Goal: Task Accomplishment & Management: Use online tool/utility

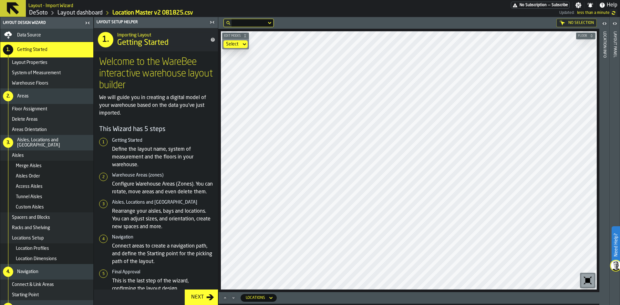
click at [74, 11] on link "Layout dashboard" at bounding box center [79, 12] width 45 height 7
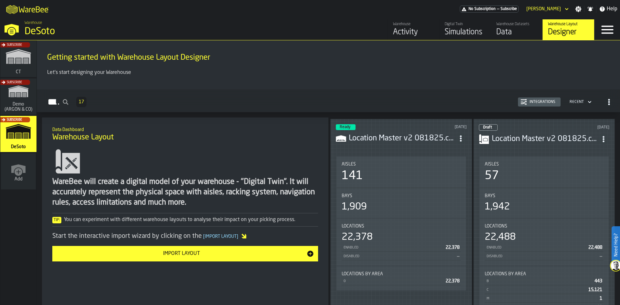
click at [514, 33] on div "Data" at bounding box center [516, 32] width 41 height 10
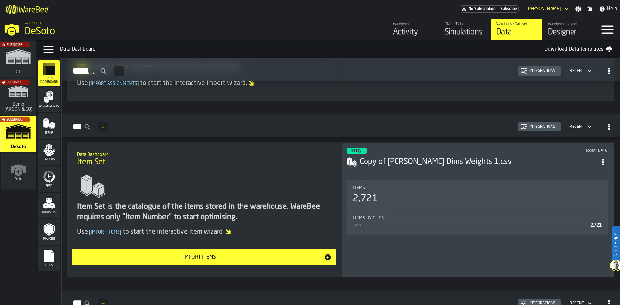
scroll to position [194, 0]
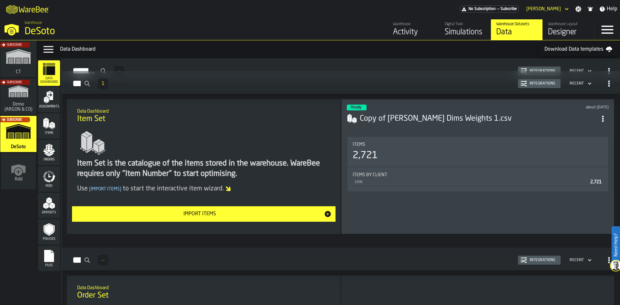
click at [603, 118] on circle "ItemListCard-DashboardItemContainer" at bounding box center [602, 119] width 2 height 2
click at [576, 148] on div "Delete" at bounding box center [590, 147] width 34 height 8
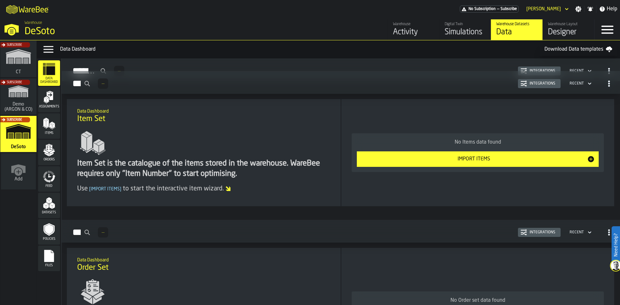
click at [454, 159] on div "Import Items" at bounding box center [473, 159] width 226 height 8
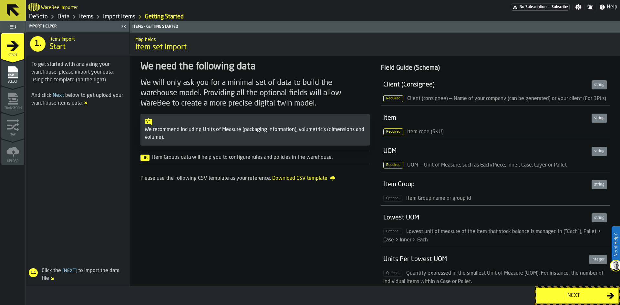
click at [557, 296] on div "Next" at bounding box center [573, 296] width 66 height 8
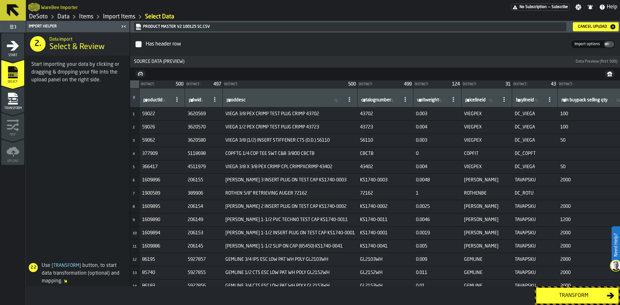
click at [564, 295] on div "Transform" at bounding box center [573, 296] width 66 height 8
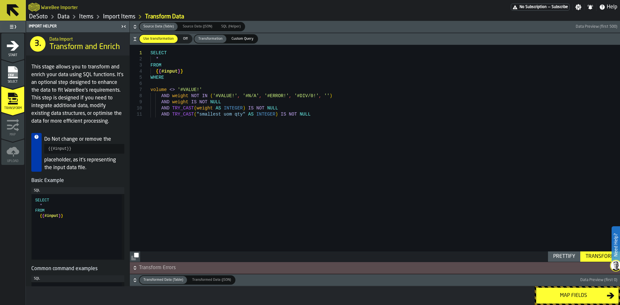
click at [568, 296] on div "Map fields" at bounding box center [573, 296] width 66 height 8
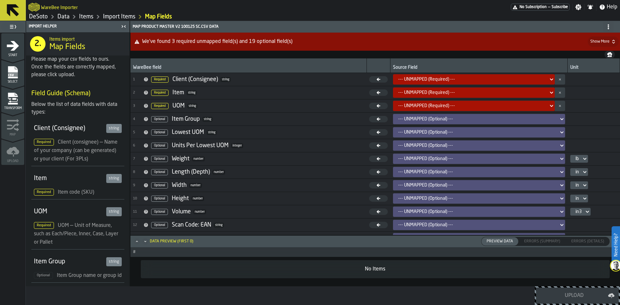
click at [501, 80] on div "--- UNMAPPED (Required) ---" at bounding box center [471, 79] width 147 height 5
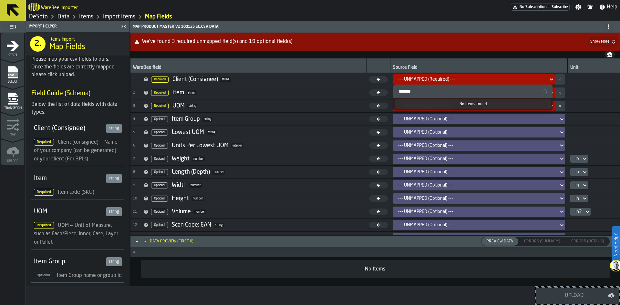
click at [501, 80] on div "--- UNMAPPED (Required) ---" at bounding box center [471, 79] width 147 height 5
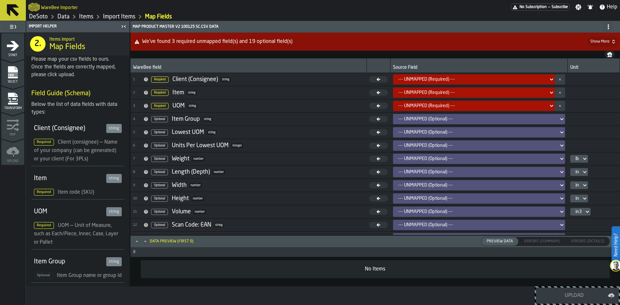
click at [124, 17] on link "Import Items" at bounding box center [119, 16] width 32 height 7
click at [15, 70] on icon "menu Select" at bounding box center [13, 72] width 10 height 12
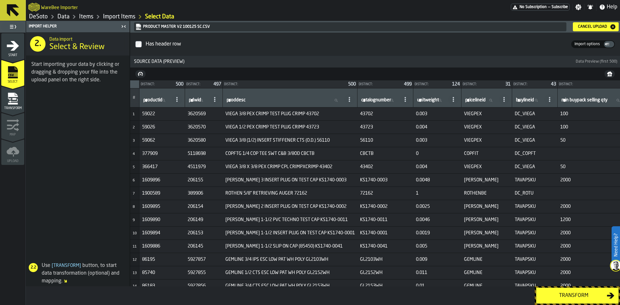
click at [597, 25] on div "Cancel Upload" at bounding box center [592, 27] width 34 height 5
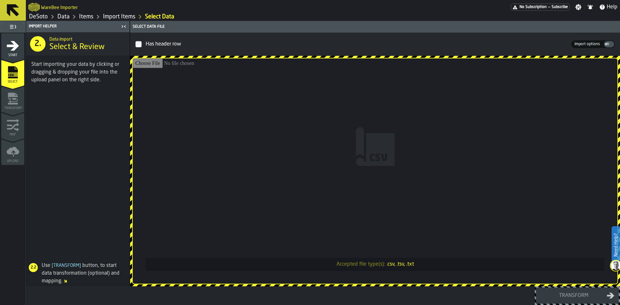
type input "**********"
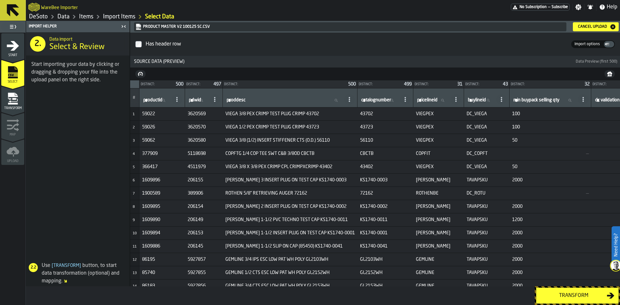
click at [559, 295] on div "Transform" at bounding box center [573, 296] width 66 height 8
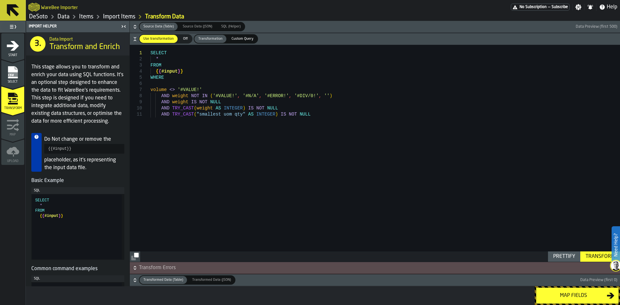
click at [567, 293] on div "Map fields" at bounding box center [573, 296] width 66 height 8
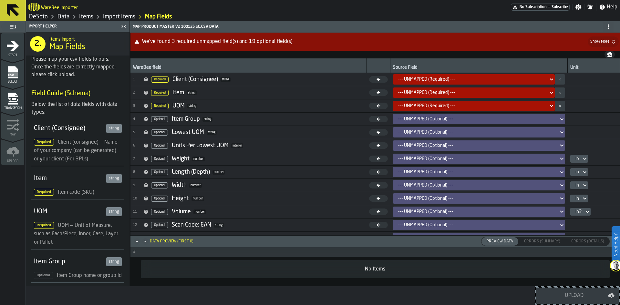
click at [609, 42] on span "Show More" at bounding box center [602, 41] width 31 height 10
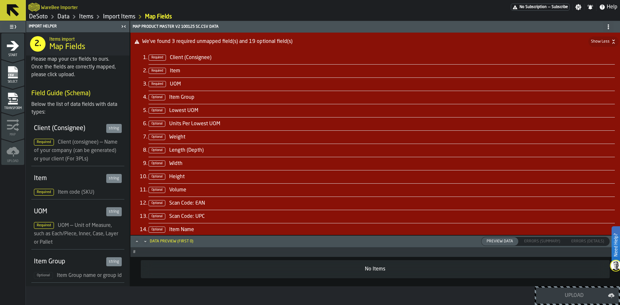
click at [611, 42] on icon "button-" at bounding box center [613, 41] width 5 height 5
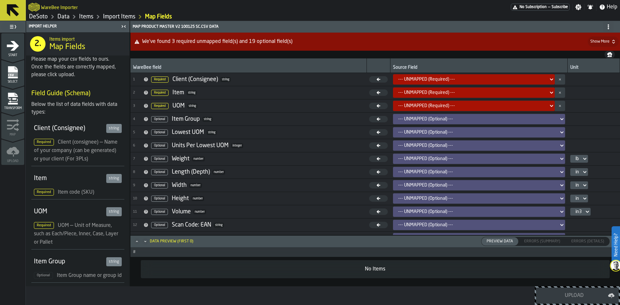
click at [548, 82] on icon at bounding box center [551, 80] width 6 height 8
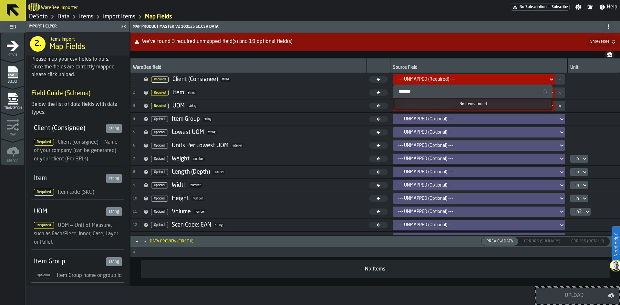
click at [548, 82] on icon at bounding box center [551, 80] width 6 height 8
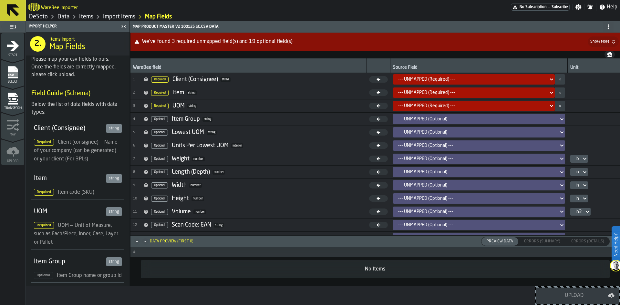
click at [65, 18] on link "Data" at bounding box center [63, 16] width 12 height 7
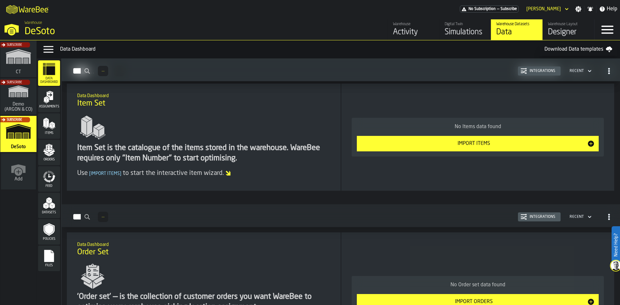
scroll to position [194, 0]
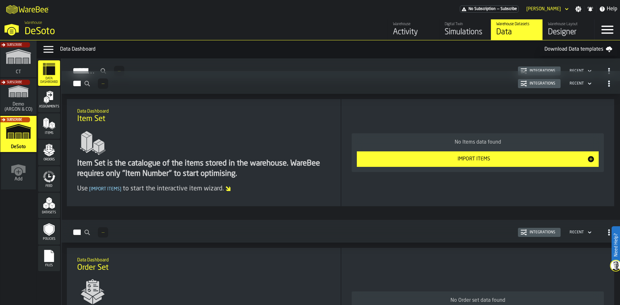
click at [552, 233] on div "Integrations" at bounding box center [542, 232] width 31 height 5
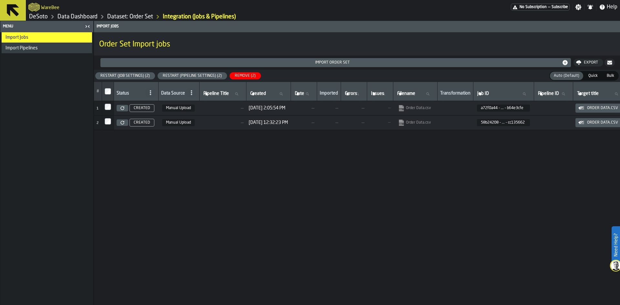
click at [251, 77] on div "Remove (2)" at bounding box center [245, 76] width 26 height 5
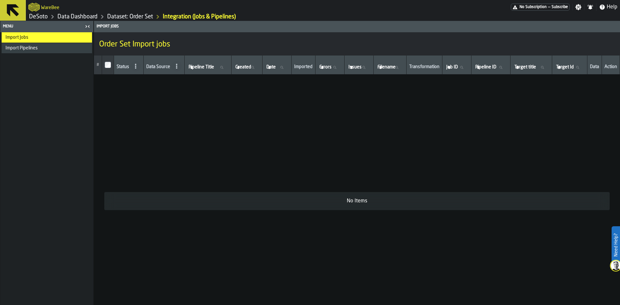
click at [146, 15] on link "Dataset: Order Set" at bounding box center [130, 16] width 46 height 7
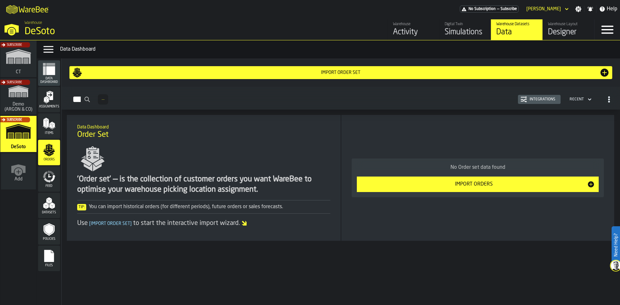
click at [52, 120] on icon "menu Items" at bounding box center [49, 123] width 13 height 13
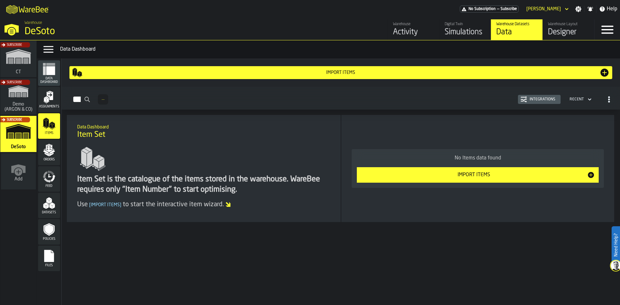
click at [534, 102] on div "Integrations" at bounding box center [542, 99] width 31 height 5
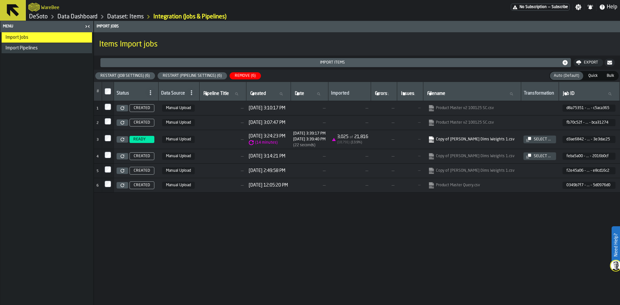
click at [248, 74] on div "Remove (6)" at bounding box center [245, 76] width 26 height 5
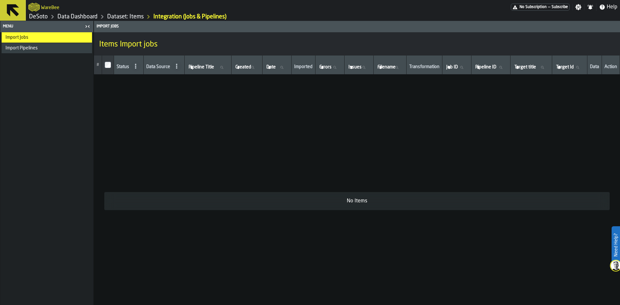
click at [127, 14] on link "Dataset: Items" at bounding box center [125, 16] width 36 height 7
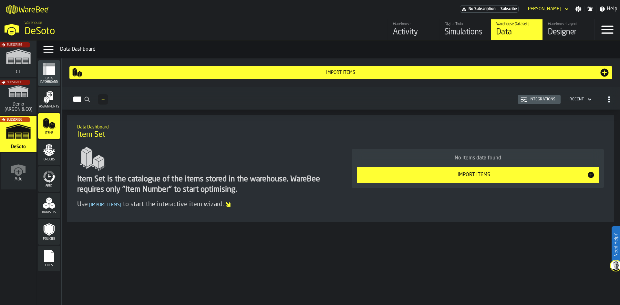
click at [473, 175] on div "Import Items" at bounding box center [473, 175] width 226 height 8
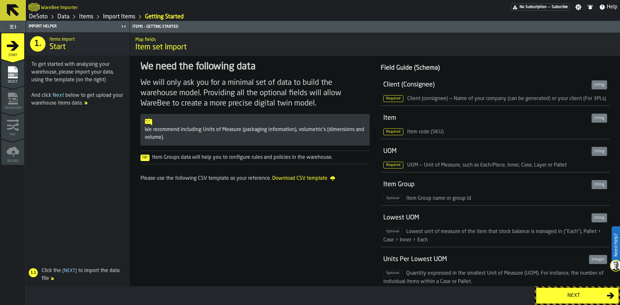
click at [578, 292] on div "Next" at bounding box center [573, 296] width 66 height 8
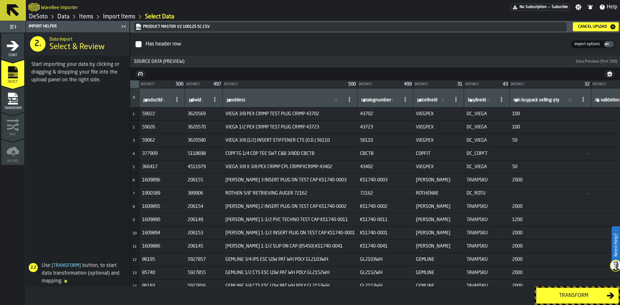
click at [566, 297] on div "Transform" at bounding box center [573, 296] width 66 height 8
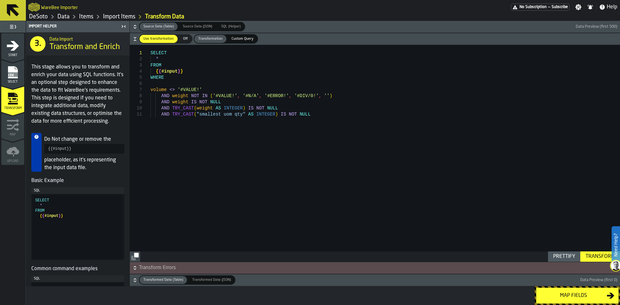
click at [579, 294] on div "Map fields" at bounding box center [573, 296] width 66 height 8
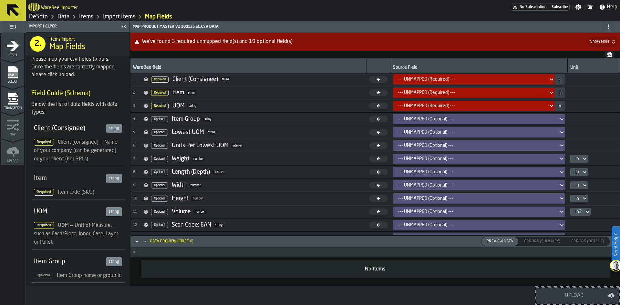
click at [552, 80] on icon at bounding box center [551, 80] width 6 height 8
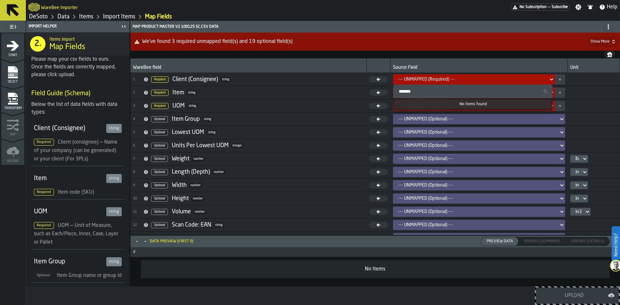
click at [538, 76] on div "--- UNMAPPED (Required) ---" at bounding box center [471, 80] width 153 height 8
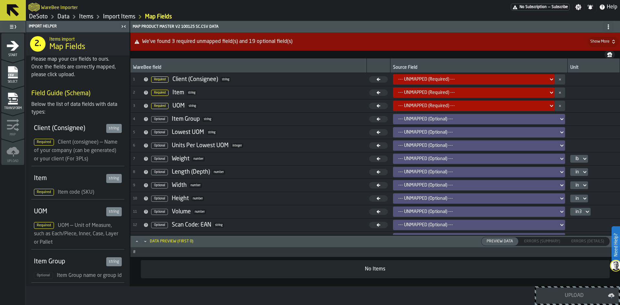
click at [605, 43] on span "Show More" at bounding box center [599, 41] width 19 height 5
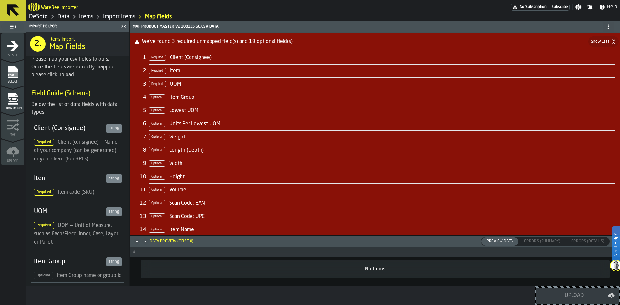
click at [313, 53] on li "Required Client (Consignee)" at bounding box center [381, 57] width 466 height 13
click at [237, 52] on li "Required Client (Consignee)" at bounding box center [381, 57] width 466 height 13
click at [153, 54] on li "Required Client (Consignee)" at bounding box center [381, 57] width 466 height 13
click at [607, 42] on span "Show Less" at bounding box center [600, 41] width 19 height 5
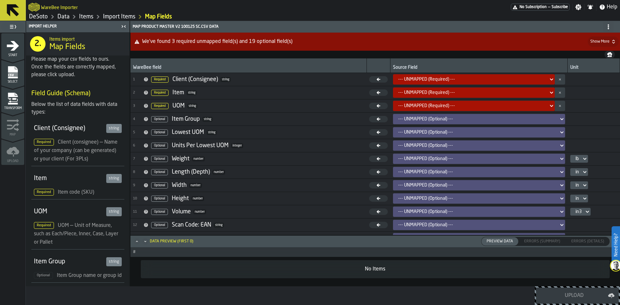
click at [10, 69] on icon "menu Select" at bounding box center [13, 72] width 10 height 12
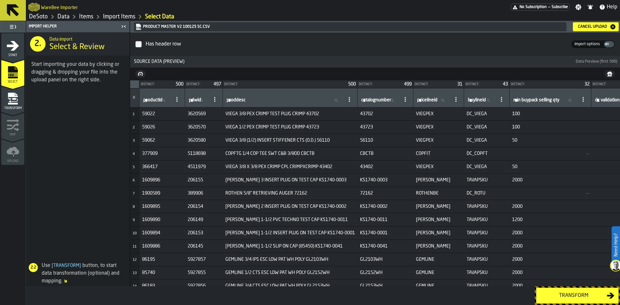
click at [602, 27] on div "Cancel Upload" at bounding box center [592, 27] width 34 height 5
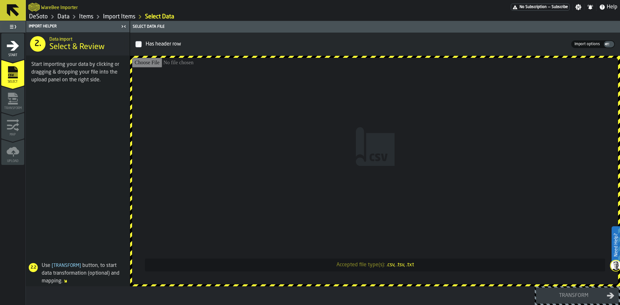
click at [582, 43] on span "Import options" at bounding box center [586, 44] width 31 height 6
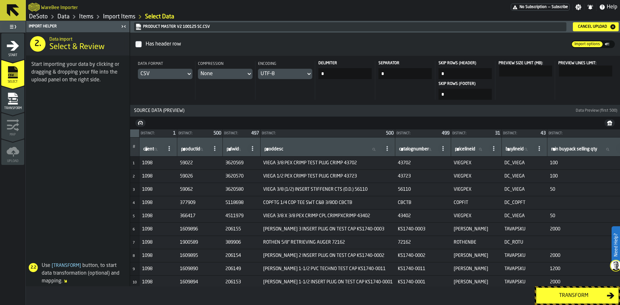
click at [563, 294] on div "Transform" at bounding box center [573, 296] width 66 height 8
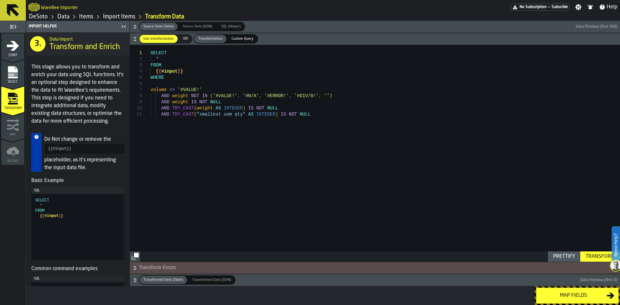
click at [563, 294] on div "Map fields" at bounding box center [573, 296] width 66 height 8
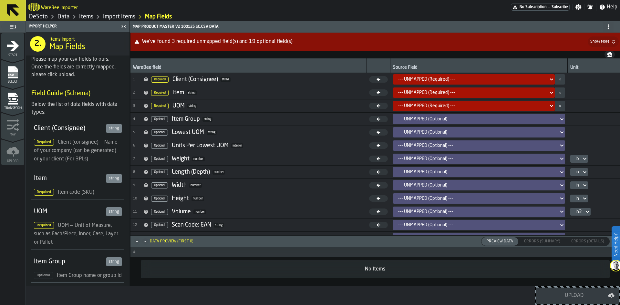
click at [550, 80] on icon at bounding box center [551, 79] width 3 height 2
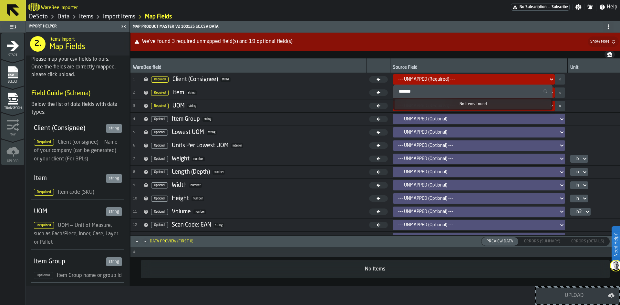
click at [550, 80] on icon at bounding box center [551, 79] width 3 height 2
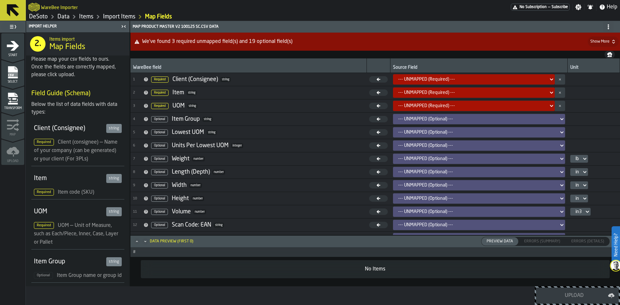
click at [610, 52] on icon "button-" at bounding box center [609, 54] width 5 height 5
click at [604, 26] on span at bounding box center [608, 27] width 10 height 10
click at [585, 39] on div "Show Mapping Settings" at bounding box center [585, 40] width 54 height 8
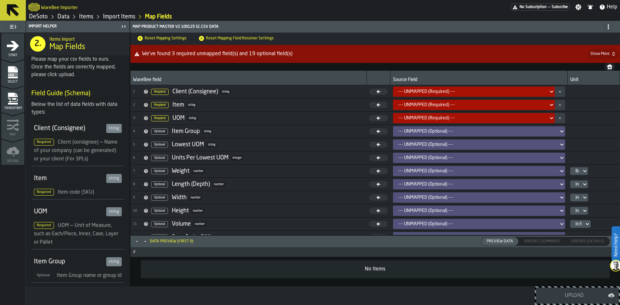
click at [227, 37] on span "Reset Mapping Field Resolver Settings" at bounding box center [235, 38] width 77 height 6
click at [155, 39] on span "Reset Mapping Settings" at bounding box center [161, 38] width 51 height 6
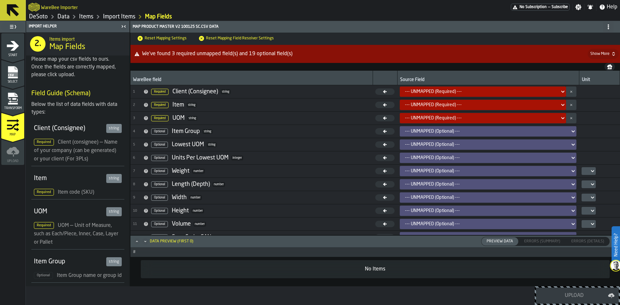
click at [155, 39] on span "Reset Mapping Settings" at bounding box center [161, 38] width 51 height 6
click at [609, 25] on icon at bounding box center [607, 26] width 5 height 5
click at [592, 52] on div "Show Dest. Settings" at bounding box center [586, 55] width 52 height 8
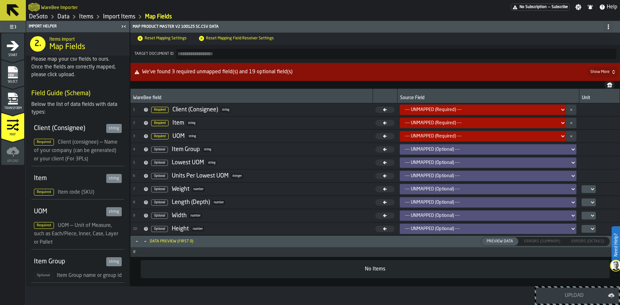
click at [608, 28] on icon at bounding box center [607, 26] width 5 height 5
click at [605, 39] on div "Hide Mapping Settings" at bounding box center [586, 40] width 52 height 8
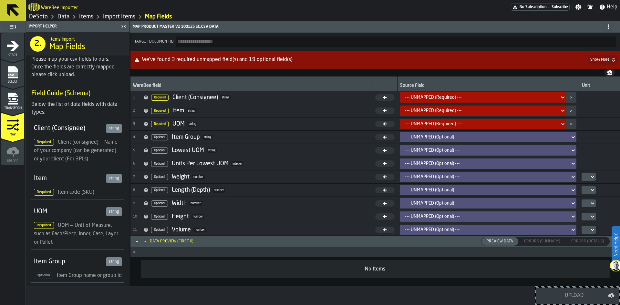
click at [608, 28] on circle at bounding box center [607, 28] width 1 height 1
click at [603, 50] on li "Hide Dest. Settings" at bounding box center [585, 54] width 62 height 15
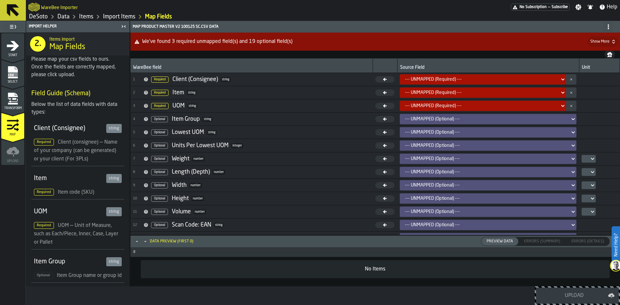
click at [615, 41] on icon "button-" at bounding box center [613, 41] width 5 height 5
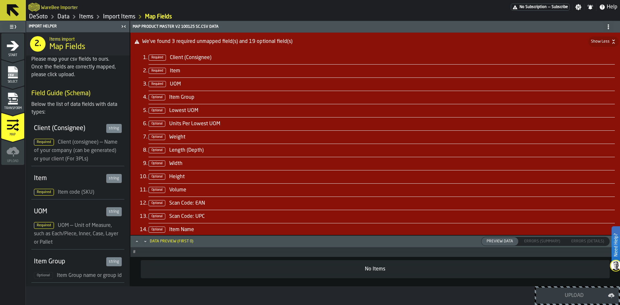
click at [615, 41] on span "Show Less" at bounding box center [603, 41] width 30 height 10
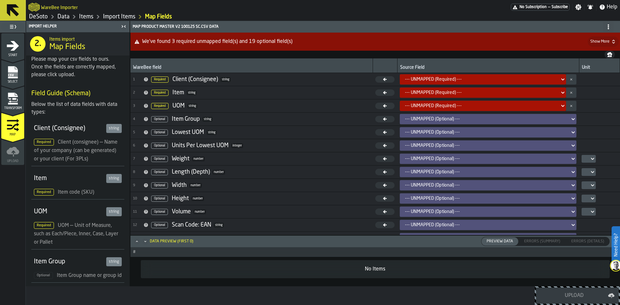
click at [552, 112] on td "--- UNMAPPED (Required) ---" at bounding box center [488, 105] width 182 height 13
click at [550, 118] on div "--- UNMAPPED (Optional) ---" at bounding box center [486, 118] width 162 height 5
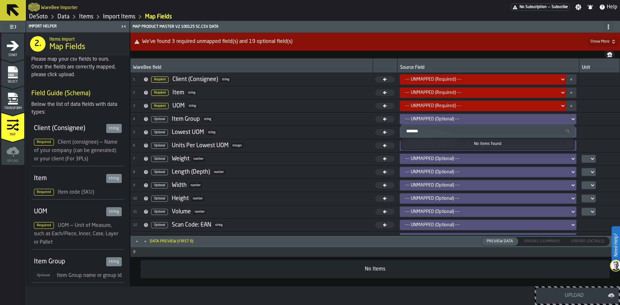
click at [550, 118] on div "--- UNMAPPED (Optional) ---" at bounding box center [486, 118] width 162 height 5
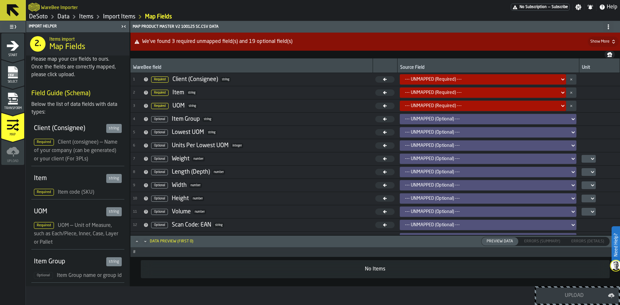
click at [11, 74] on rect "menu Select" at bounding box center [13, 74] width 10 height 5
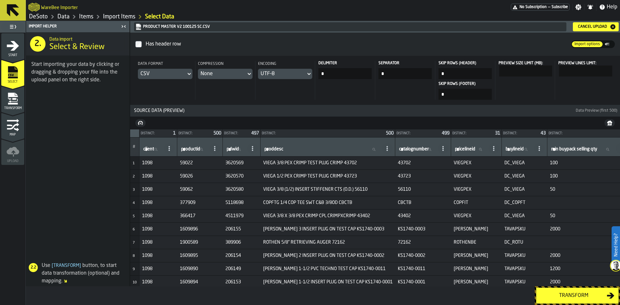
click at [599, 27] on div "Cancel Upload" at bounding box center [592, 27] width 34 height 5
click at [558, 297] on div "Transform" at bounding box center [573, 296] width 66 height 8
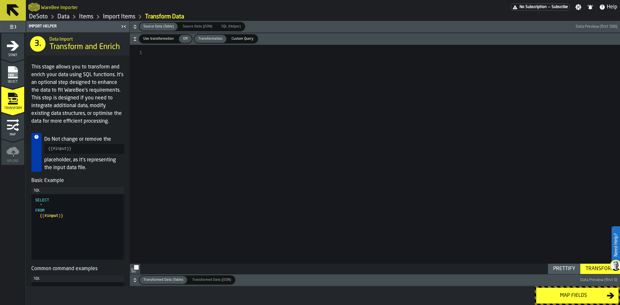
click at [584, 298] on div "Map fields" at bounding box center [573, 296] width 66 height 8
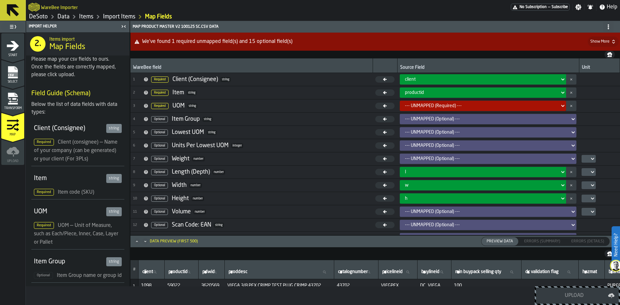
click at [466, 106] on div "--- UNMAPPED (Required) ---" at bounding box center [481, 105] width 152 height 5
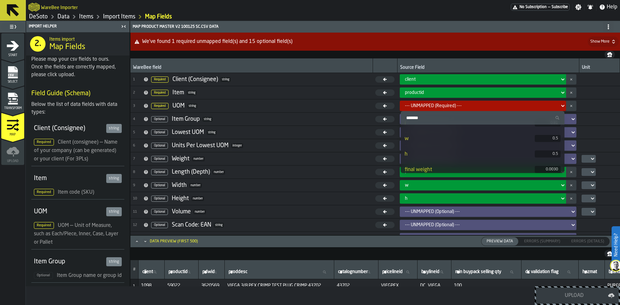
scroll to position [194, 0]
click at [443, 141] on div "sale uom" at bounding box center [469, 140] width 130 height 8
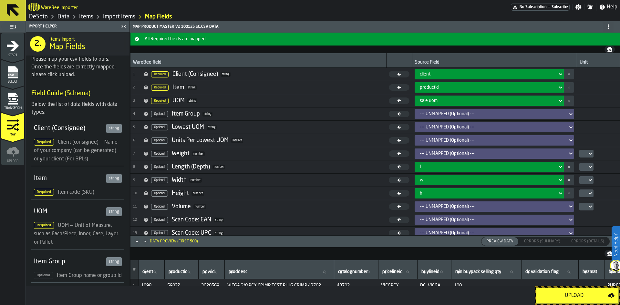
click at [513, 206] on div "--- UNMAPPED (Optional) ---" at bounding box center [491, 206] width 145 height 5
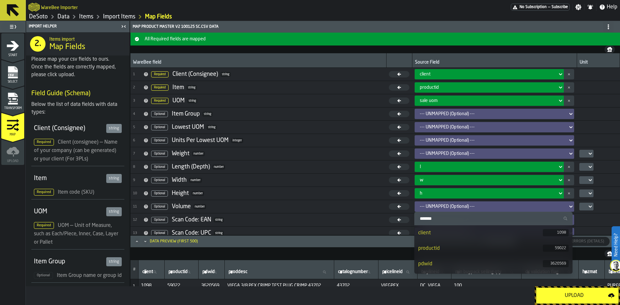
click at [513, 206] on div "--- UNMAPPED (Optional) ---" at bounding box center [491, 206] width 145 height 5
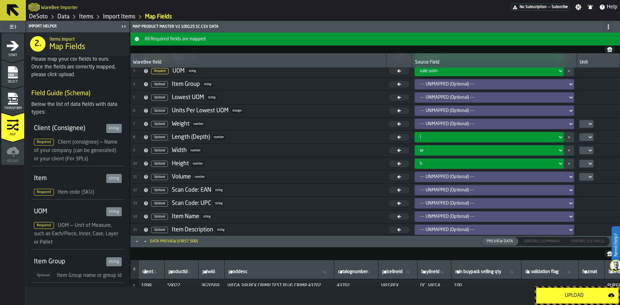
scroll to position [32, 0]
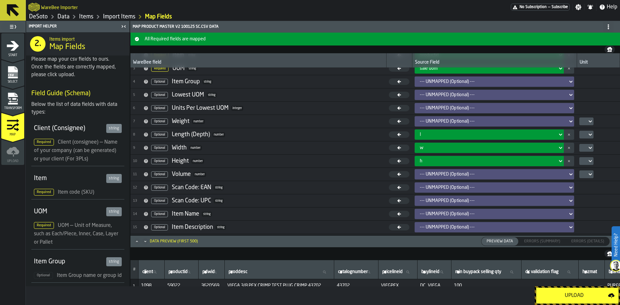
click at [9, 80] on span "Select" at bounding box center [12, 82] width 23 height 4
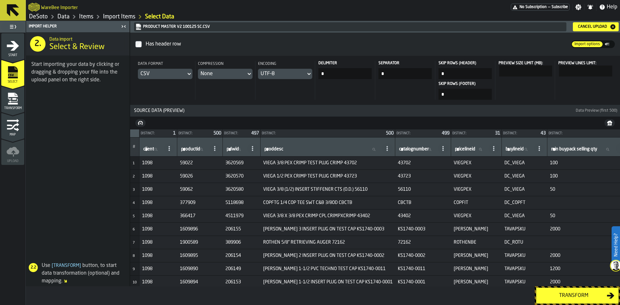
click at [592, 27] on div "Cancel Upload" at bounding box center [592, 27] width 34 height 5
click at [577, 294] on div "Transform" at bounding box center [573, 296] width 66 height 8
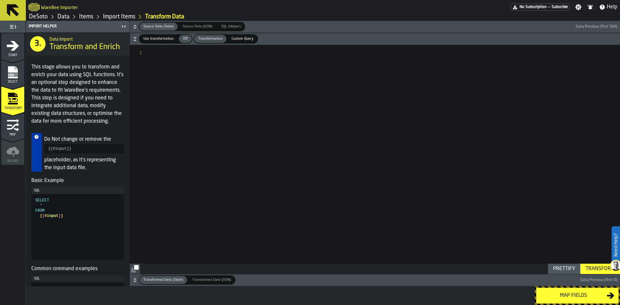
click at [585, 296] on div "Map fields" at bounding box center [573, 296] width 66 height 8
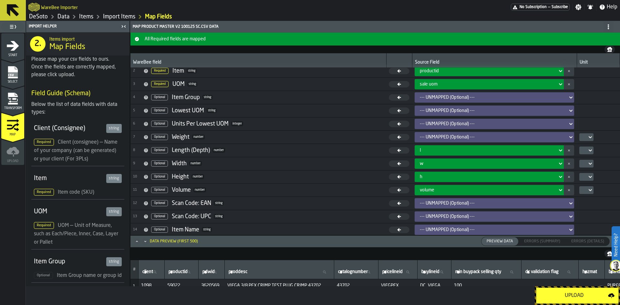
scroll to position [65, 0]
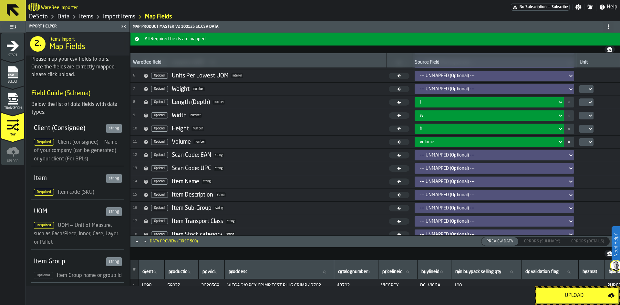
click at [458, 152] on div "--- UNMAPPED (Optional) ---" at bounding box center [492, 155] width 150 height 8
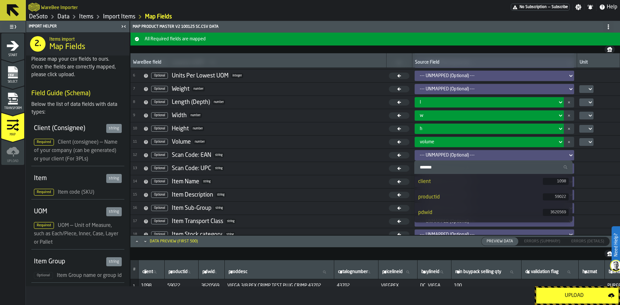
click at [445, 209] on div "pdwid" at bounding box center [480, 213] width 125 height 8
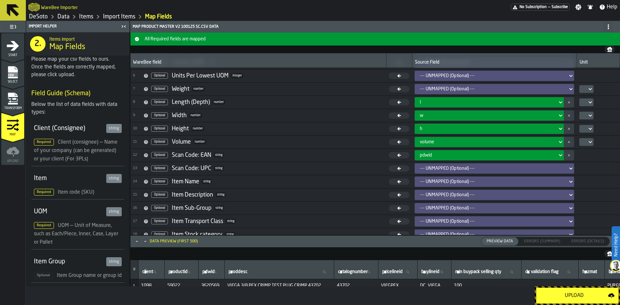
click at [456, 179] on div "--- UNMAPPED (Optional) ---" at bounding box center [491, 181] width 145 height 5
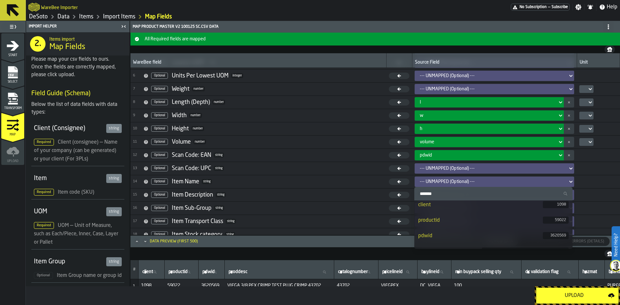
scroll to position [35, 0]
click at [447, 218] on div "proddesc" at bounding box center [450, 219] width 64 height 8
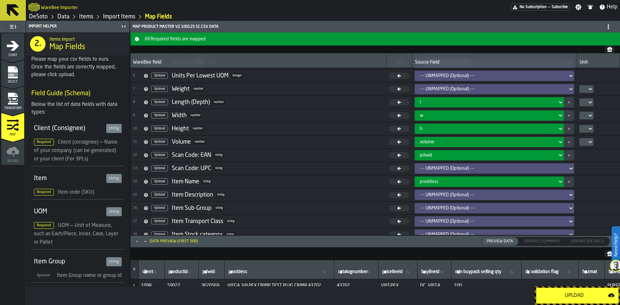
click at [464, 180] on div "proddesc" at bounding box center [486, 181] width 135 height 5
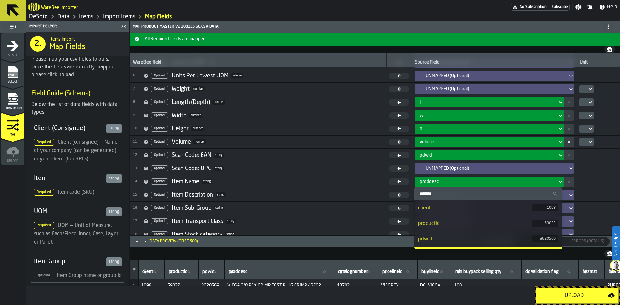
click at [461, 190] on input "Search" at bounding box center [488, 193] width 143 height 8
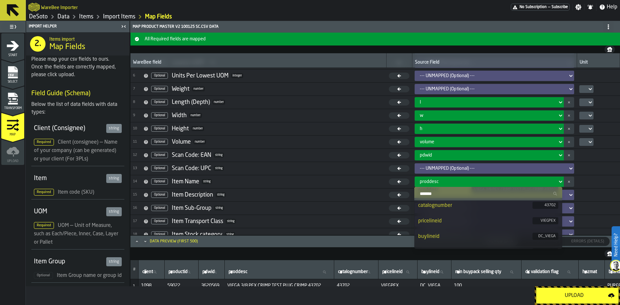
click at [565, 178] on button "button-" at bounding box center [568, 182] width 10 height 10
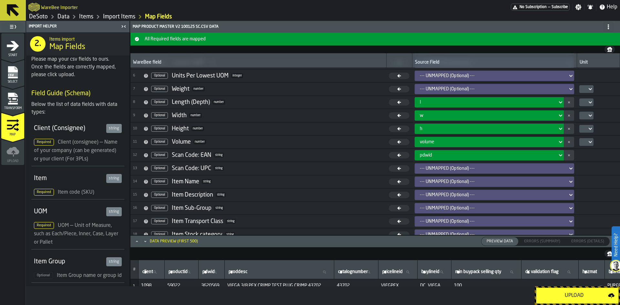
click at [568, 192] on icon at bounding box center [570, 195] width 6 height 8
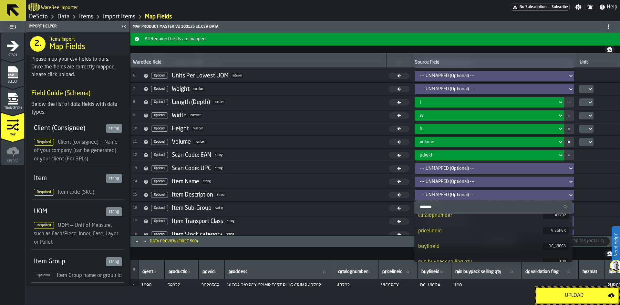
scroll to position [35, 0]
click at [487, 234] on div "VIEGA 3/8 PEX CRIMP TEST PLUG CRIMP 43702" at bounding box center [524, 231] width 87 height 7
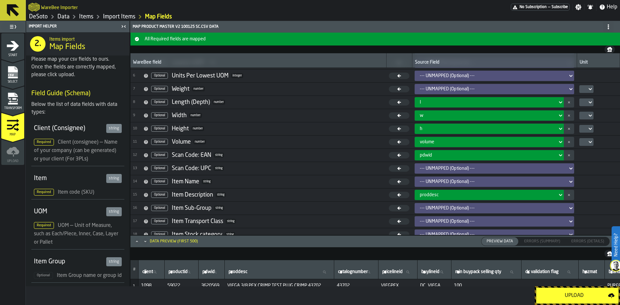
click at [494, 206] on div "--- UNMAPPED (Optional) ---" at bounding box center [491, 208] width 145 height 5
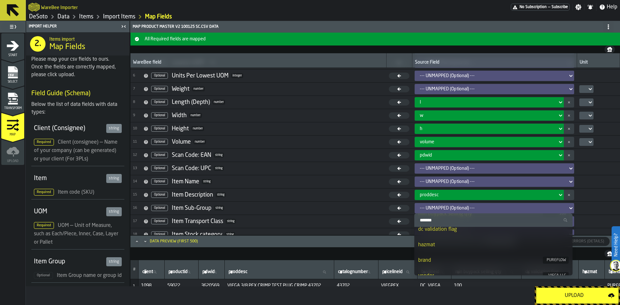
scroll to position [161, 0]
click at [472, 258] on div "category_1" at bounding box center [477, 259] width 119 height 8
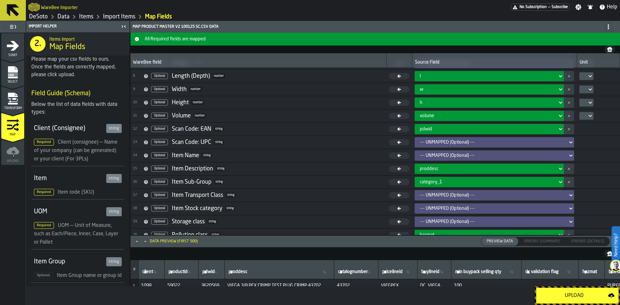
scroll to position [116, 0]
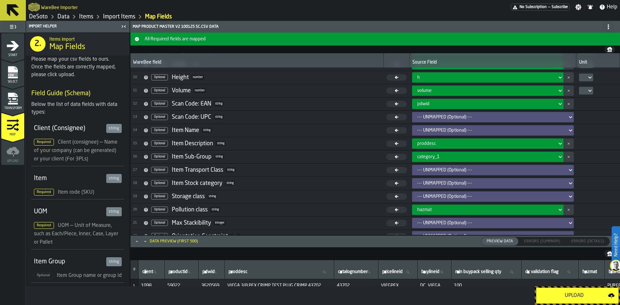
click at [480, 167] on div "--- UNMAPPED (Optional) ---" at bounding box center [490, 170] width 152 height 8
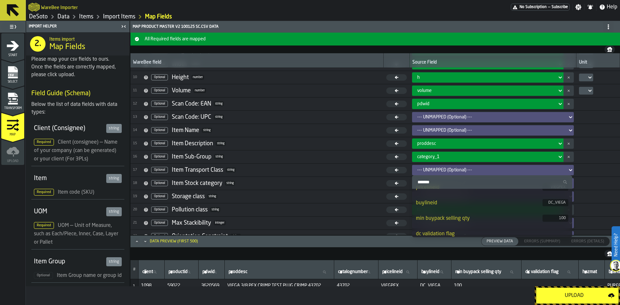
scroll to position [97, 0]
click at [337, 187] on span "18 Optional Item Stock category string" at bounding box center [257, 183] width 248 height 10
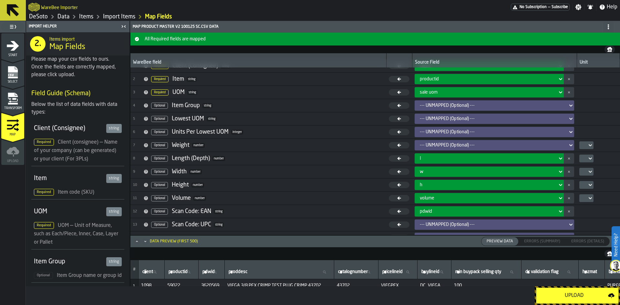
scroll to position [0, 0]
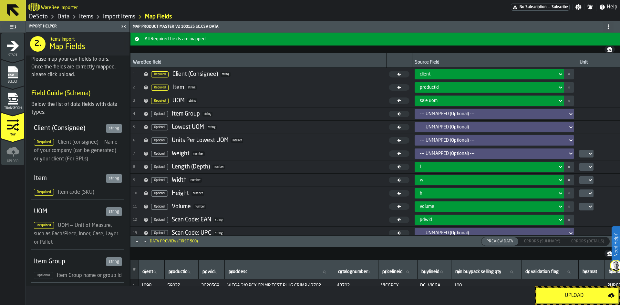
click at [464, 112] on div "--- UNMAPPED (Optional) ---" at bounding box center [491, 113] width 145 height 5
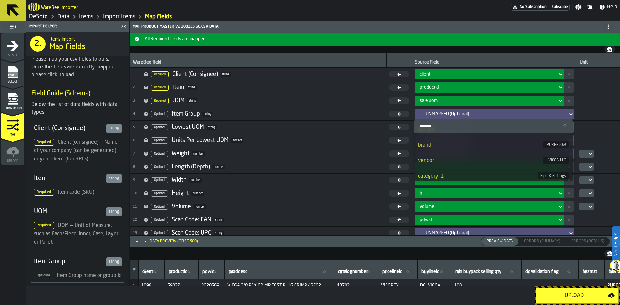
scroll to position [161, 0]
click at [458, 164] on div "category_1" at bounding box center [477, 165] width 119 height 8
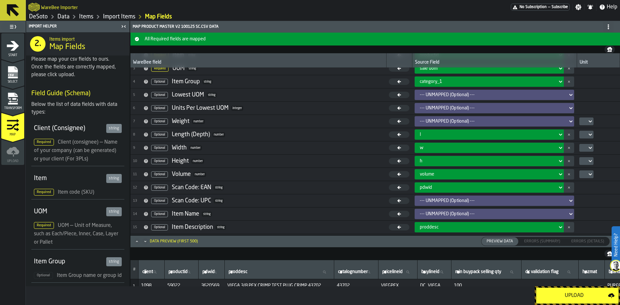
scroll to position [65, 0]
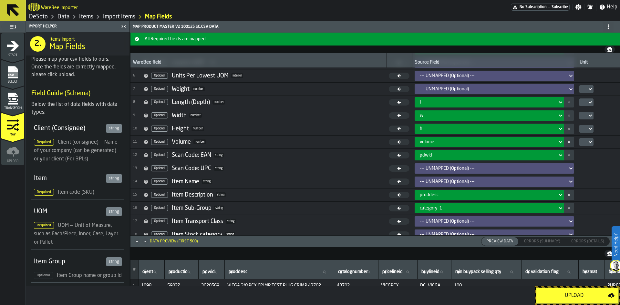
click at [451, 209] on div "category_1" at bounding box center [486, 208] width 135 height 5
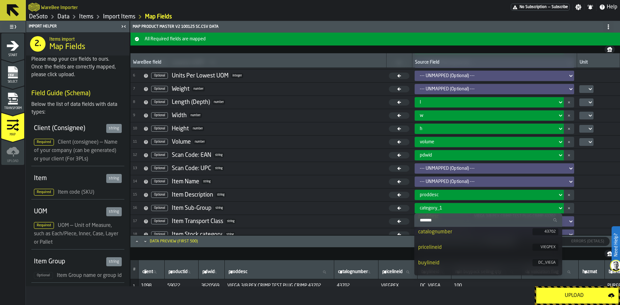
click at [452, 230] on div "catalognumber" at bounding box center [475, 232] width 114 height 8
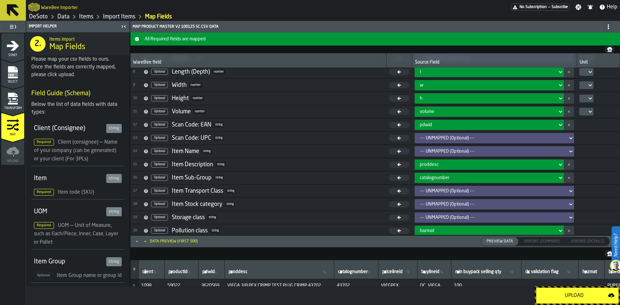
scroll to position [97, 0]
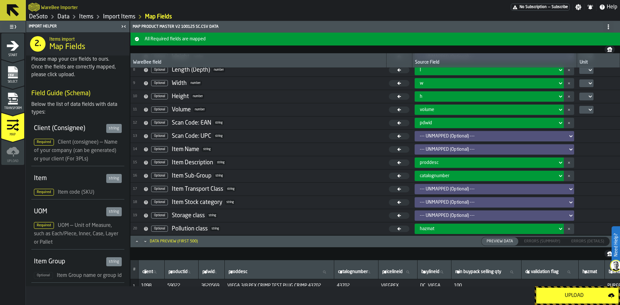
click at [559, 174] on icon at bounding box center [560, 176] width 6 height 8
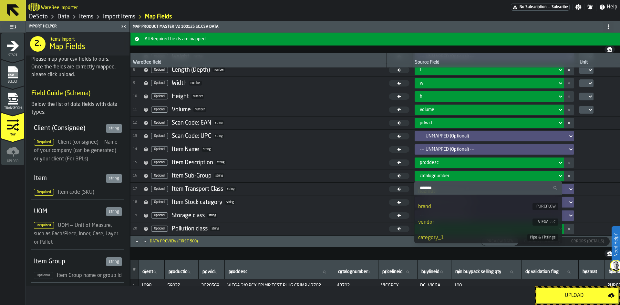
scroll to position [161, 0]
click at [482, 197] on div "brand" at bounding box center [475, 196] width 114 height 8
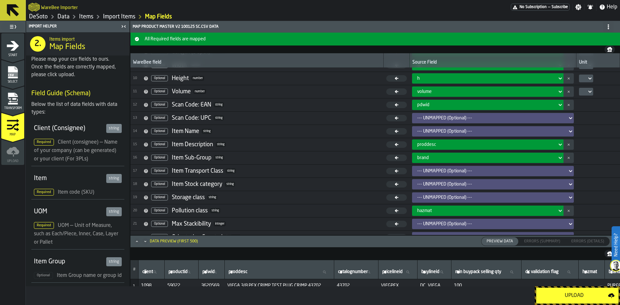
scroll to position [116, 0]
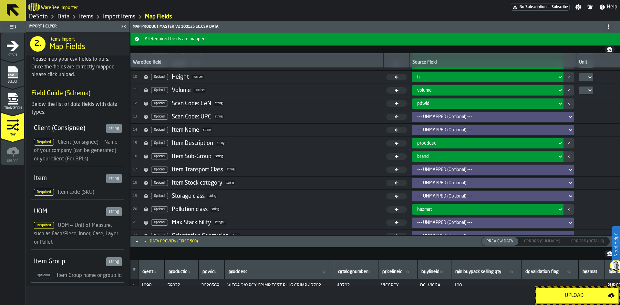
click at [146, 243] on icon "Minimize" at bounding box center [145, 241] width 6 height 6
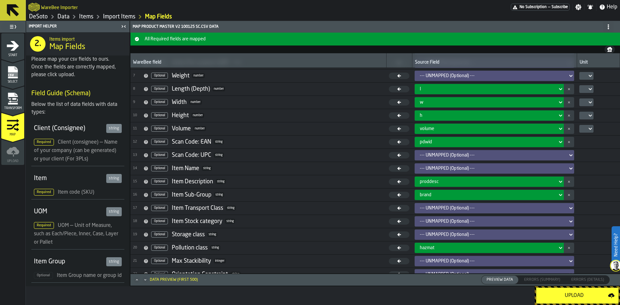
click at [146, 281] on icon "Minimize" at bounding box center [145, 280] width 6 height 6
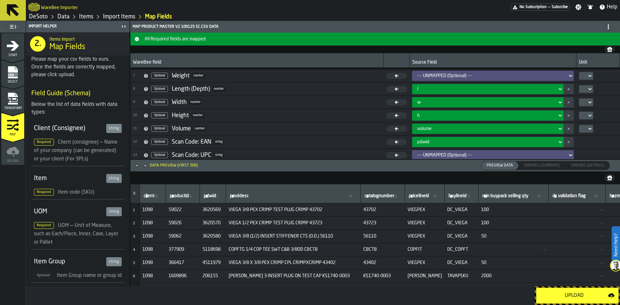
scroll to position [116, 0]
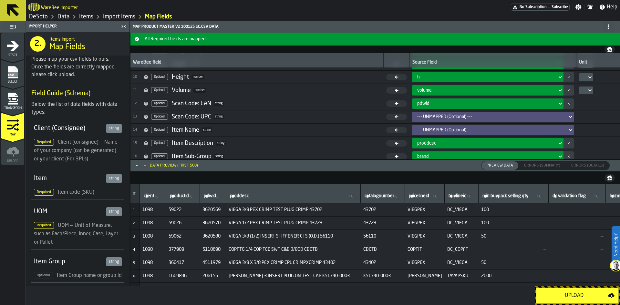
click at [146, 167] on icon "Minimize" at bounding box center [145, 165] width 6 height 6
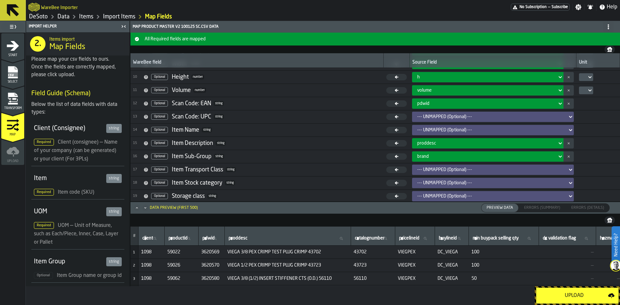
click at [145, 207] on icon "Minimize" at bounding box center [145, 208] width 6 height 6
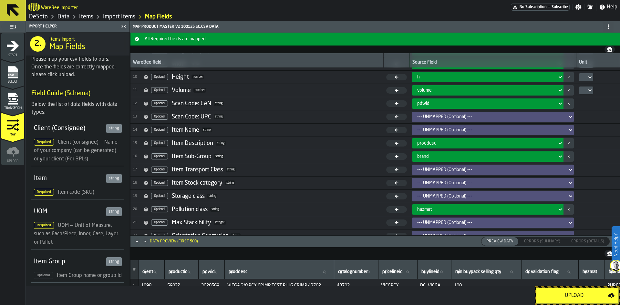
click at [146, 241] on icon "Minimize" at bounding box center [145, 241] width 6 height 6
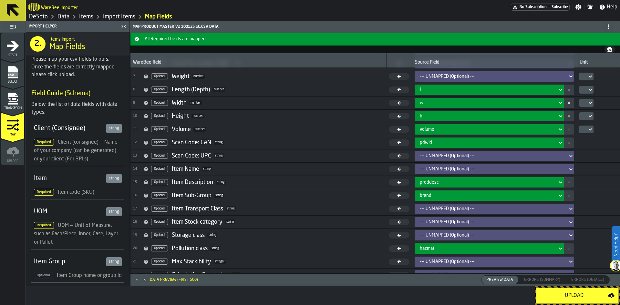
scroll to position [78, 0]
click at [609, 38] on span "All Required fields are mapped" at bounding box center [380, 38] width 476 height 5
click at [542, 166] on div "--- UNMAPPED (Optional) ---" at bounding box center [491, 168] width 145 height 5
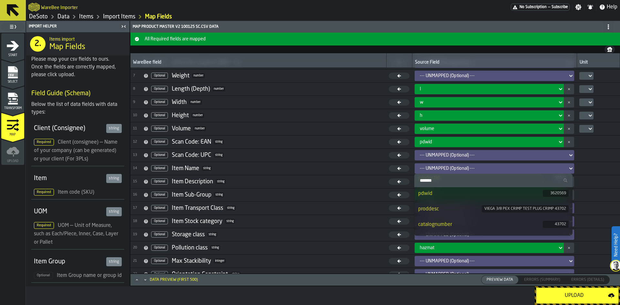
scroll to position [65, 0]
click at [526, 191] on div "catalognumber" at bounding box center [480, 192] width 125 height 8
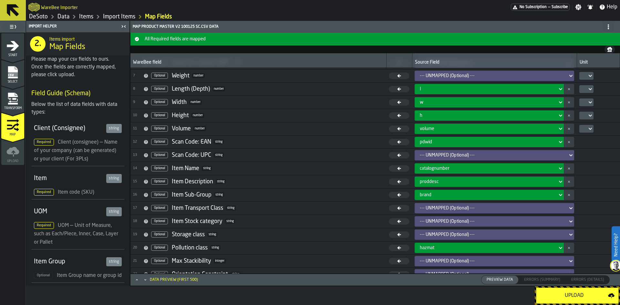
click at [468, 222] on div "--- UNMAPPED (Optional) ---" at bounding box center [491, 221] width 145 height 5
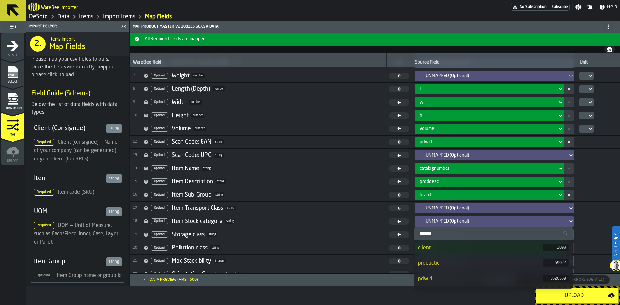
click at [468, 222] on div "--- UNMAPPED (Optional) ---" at bounding box center [491, 221] width 145 height 5
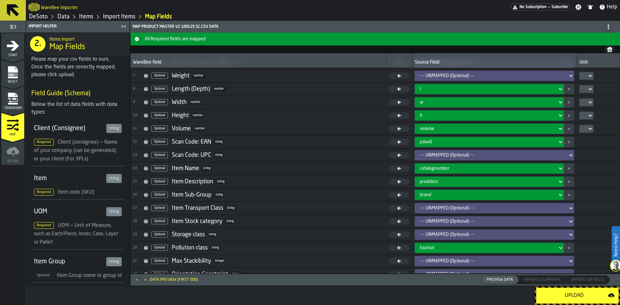
click at [573, 296] on div "Upload" at bounding box center [574, 296] width 68 height 8
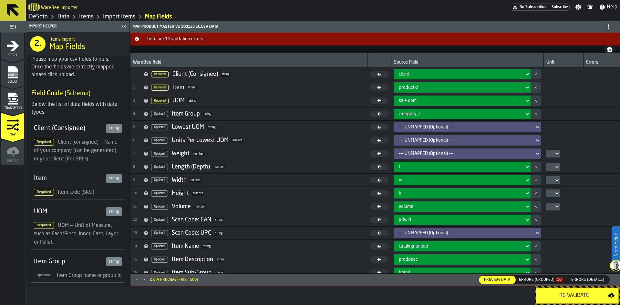
click at [544, 280] on div "Errors (Grouped) 10" at bounding box center [541, 280] width 44 height 5
click at [144, 279] on icon "Minimize" at bounding box center [145, 280] width 6 height 6
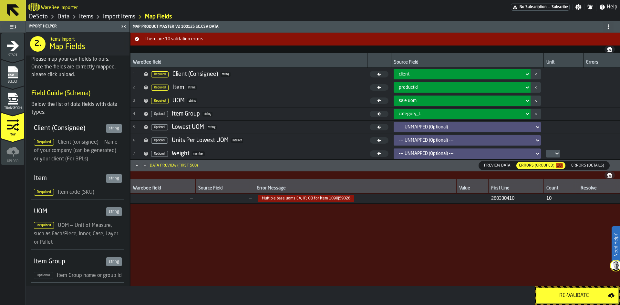
click at [13, 73] on rect "menu Select" at bounding box center [13, 74] width 10 height 5
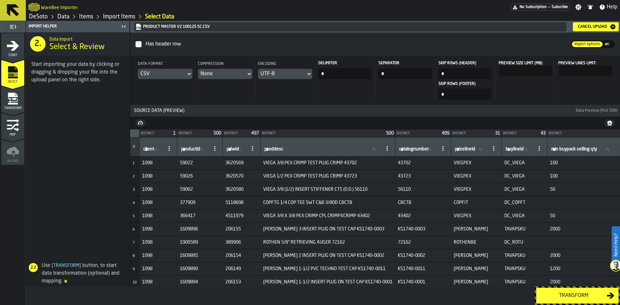
click at [601, 22] on button "Cancel Upload" at bounding box center [595, 26] width 46 height 9
click at [594, 297] on div "Transform" at bounding box center [573, 296] width 66 height 8
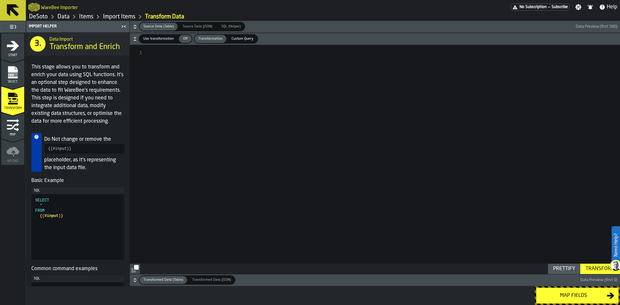
click at [589, 296] on div "Map fields" at bounding box center [573, 296] width 66 height 8
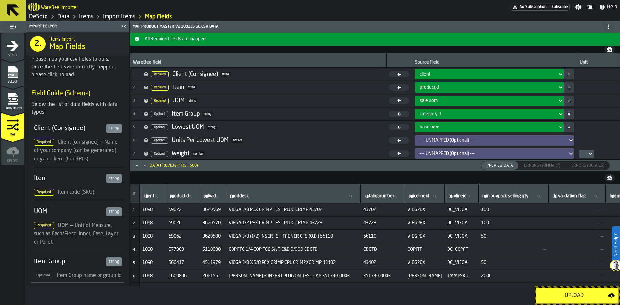
scroll to position [32, 0]
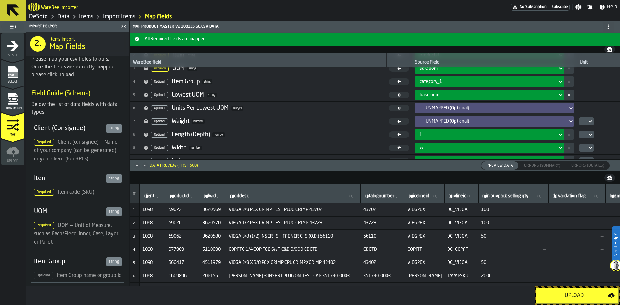
click at [459, 106] on div "--- UNMAPPED (Optional) ---" at bounding box center [491, 108] width 145 height 5
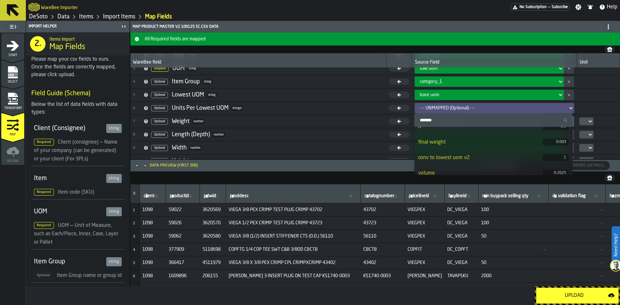
scroll to position [277, 0]
click at [455, 152] on div "conv to lowest uom v2" at bounding box center [480, 152] width 125 height 8
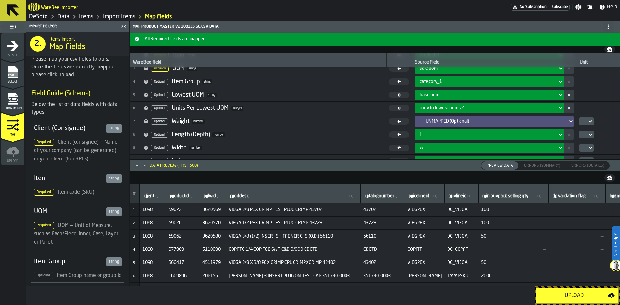
click at [452, 120] on div "--- UNMAPPED (Optional) ---" at bounding box center [491, 121] width 145 height 5
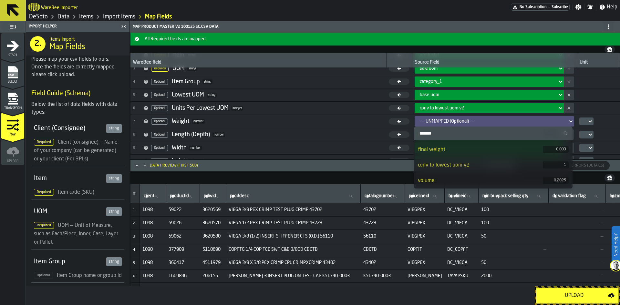
click at [446, 150] on div "final weight" at bounding box center [480, 150] width 125 height 8
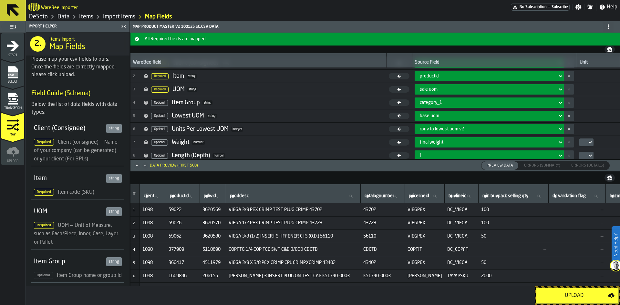
scroll to position [0, 0]
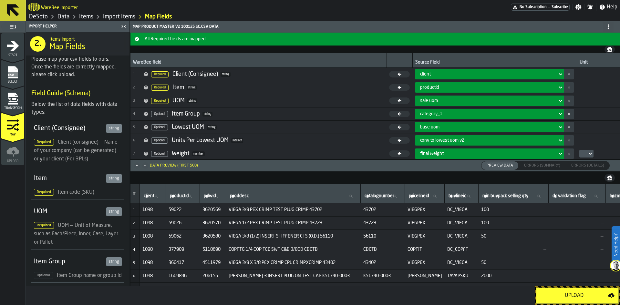
click at [448, 97] on div "sale uom" at bounding box center [487, 101] width 140 height 8
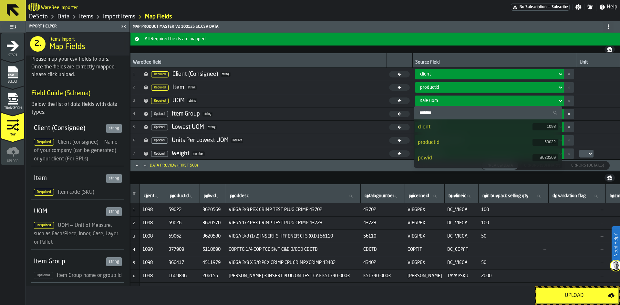
click at [448, 97] on div "sale uom" at bounding box center [487, 101] width 140 height 8
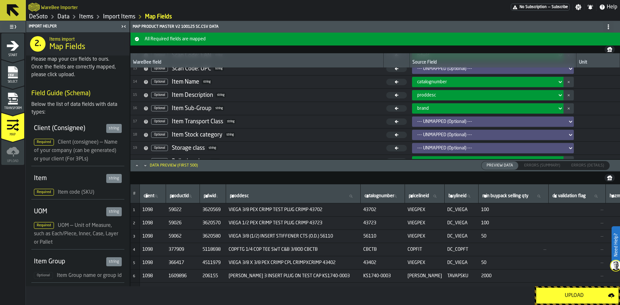
scroll to position [192, 0]
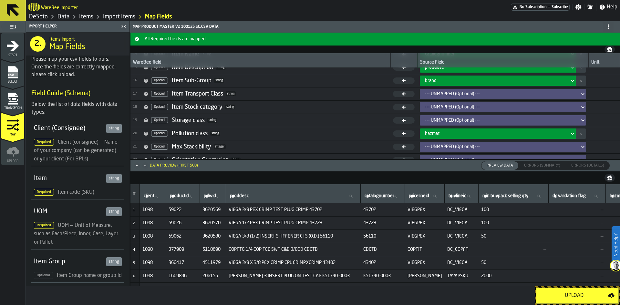
click at [553, 298] on div "Upload" at bounding box center [574, 296] width 68 height 8
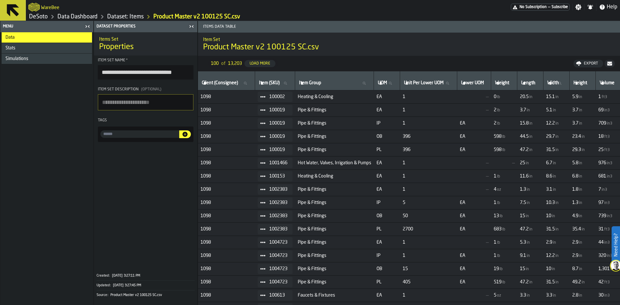
click at [68, 48] on div "Stats" at bounding box center [47, 47] width 84 height 5
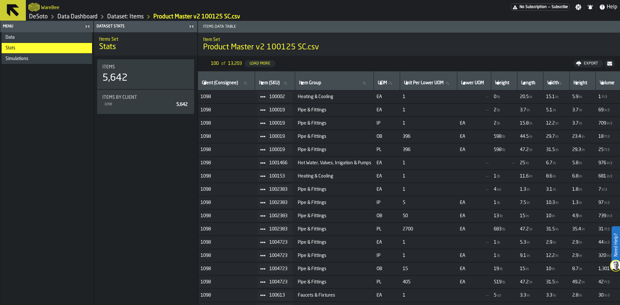
click at [70, 55] on div "Simulations" at bounding box center [47, 59] width 90 height 10
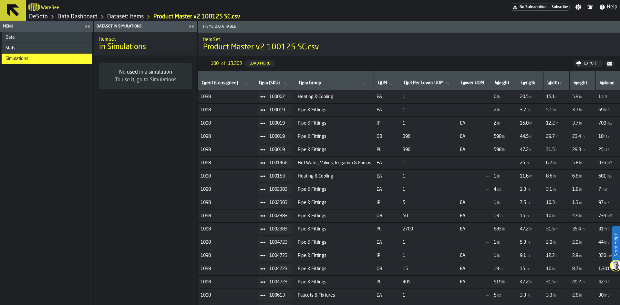
click at [64, 45] on div "Stats" at bounding box center [47, 48] width 90 height 10
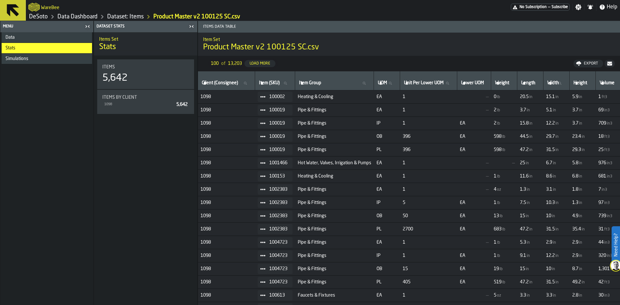
click at [61, 37] on div "Data" at bounding box center [47, 37] width 84 height 5
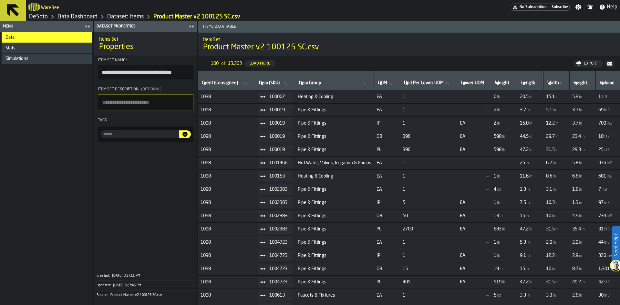
click at [83, 14] on link "Data Dashboard" at bounding box center [77, 16] width 40 height 7
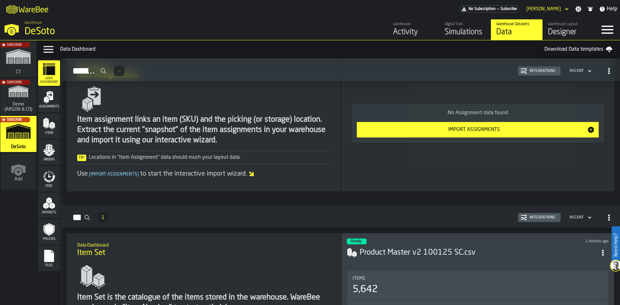
scroll to position [65, 0]
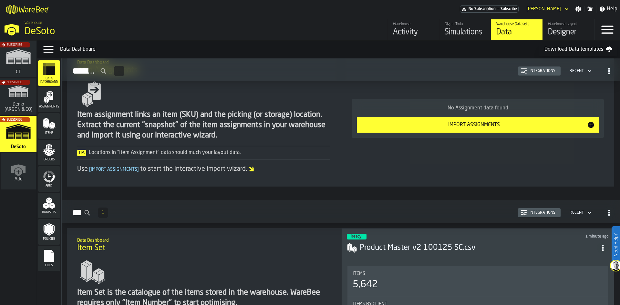
click at [439, 122] on div "Import Assignments" at bounding box center [473, 125] width 226 height 8
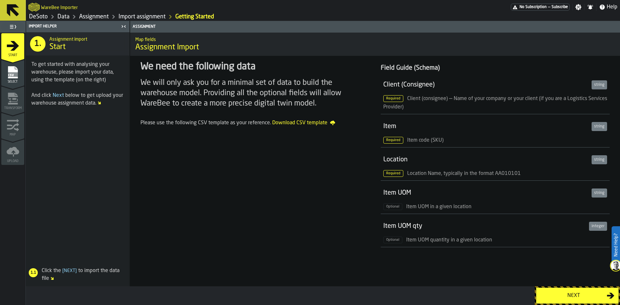
click at [566, 295] on div "Next" at bounding box center [573, 296] width 66 height 8
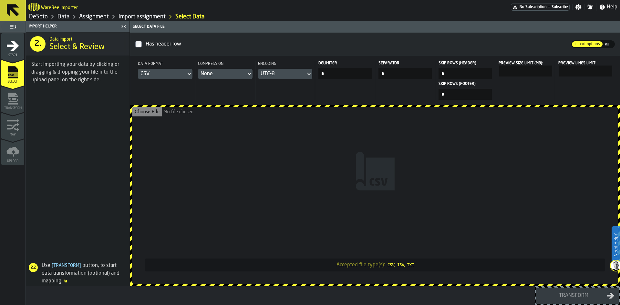
click at [598, 45] on span "Import options" at bounding box center [586, 44] width 31 height 6
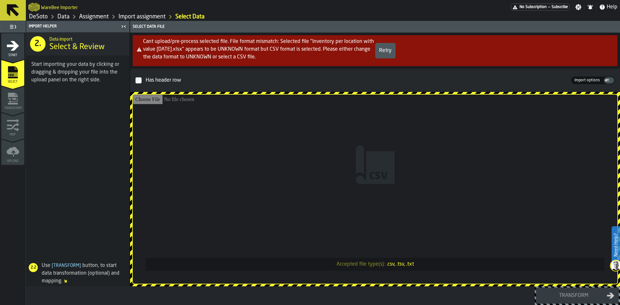
type input "**********"
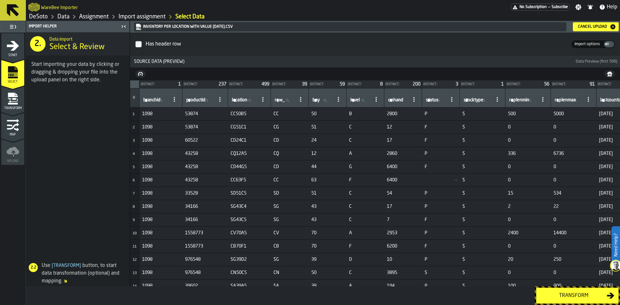
click at [569, 295] on div "Transform" at bounding box center [573, 296] width 66 height 8
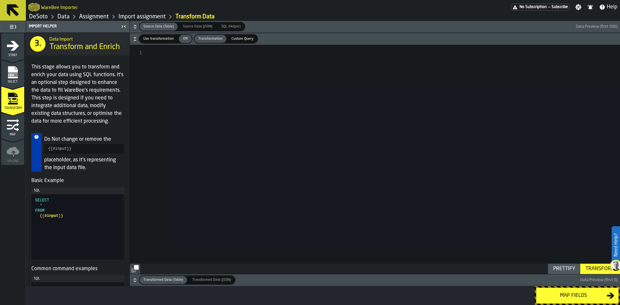
click at [569, 295] on div "Map fields" at bounding box center [573, 296] width 66 height 8
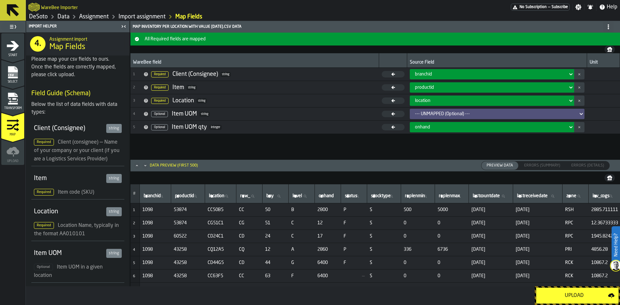
click at [509, 115] on div "--- UNMAPPED (Optional) ---" at bounding box center [495, 113] width 160 height 5
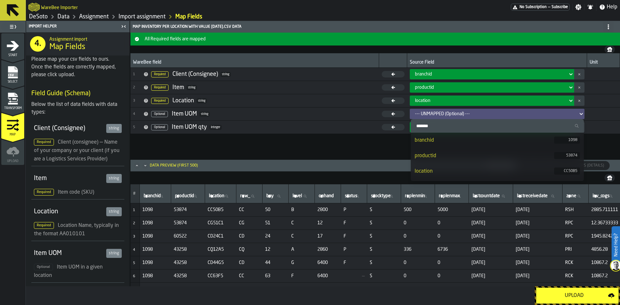
click at [596, 102] on td at bounding box center [603, 100] width 33 height 13
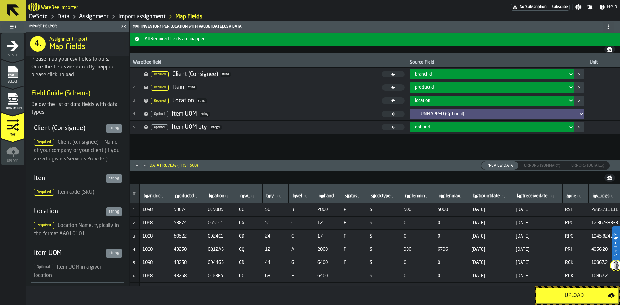
click at [559, 291] on button "Upload" at bounding box center [577, 296] width 83 height 16
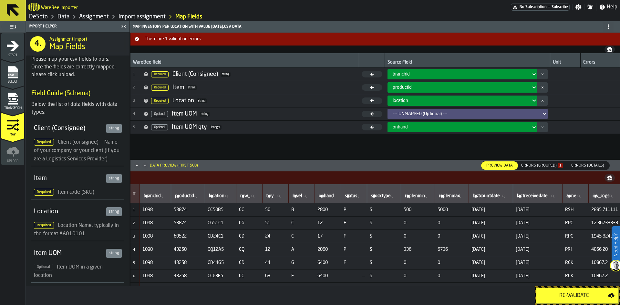
click at [541, 165] on div "Errors (Grouped) 1" at bounding box center [542, 165] width 42 height 5
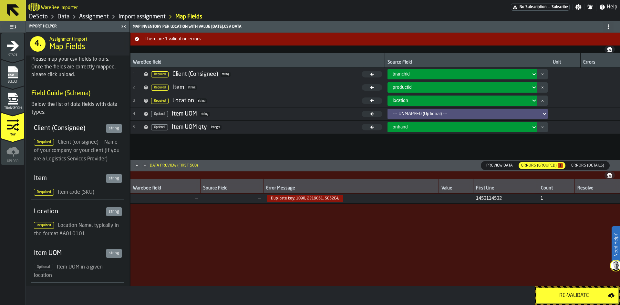
click at [576, 164] on span "Errors (Details)" at bounding box center [587, 166] width 38 height 6
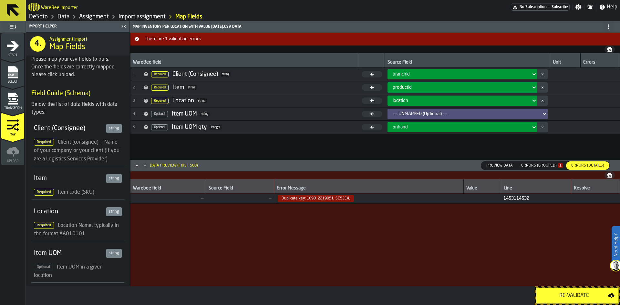
click at [427, 202] on span "Duplicate key: 1098, 2219051, SE52E4," at bounding box center [368, 198] width 185 height 7
click at [504, 197] on span "14531 14532" at bounding box center [535, 198] width 65 height 5
click at [534, 163] on div "Errors (Grouped) 1" at bounding box center [541, 165] width 47 height 7
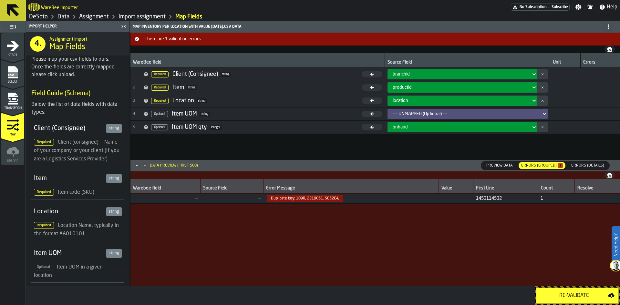
click at [16, 76] on rect "menu Select" at bounding box center [13, 74] width 10 height 5
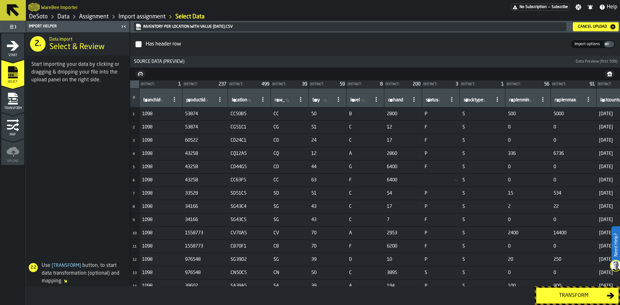
click at [596, 25] on div "Cancel Upload" at bounding box center [592, 27] width 34 height 5
click at [578, 294] on div "Transform" at bounding box center [573, 296] width 66 height 8
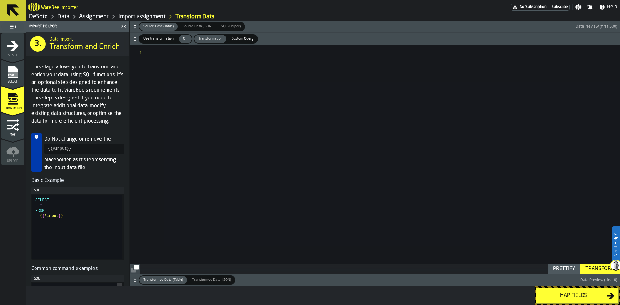
click at [578, 294] on div "Map fields" at bounding box center [573, 296] width 66 height 8
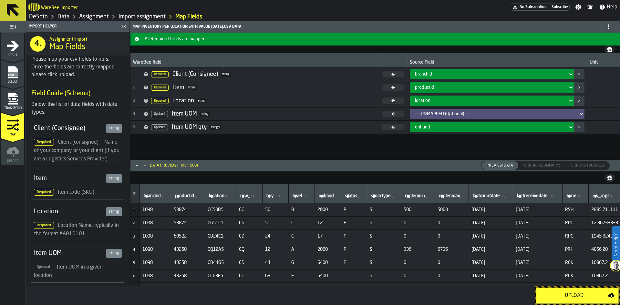
click at [578, 294] on div "Upload" at bounding box center [574, 296] width 68 height 8
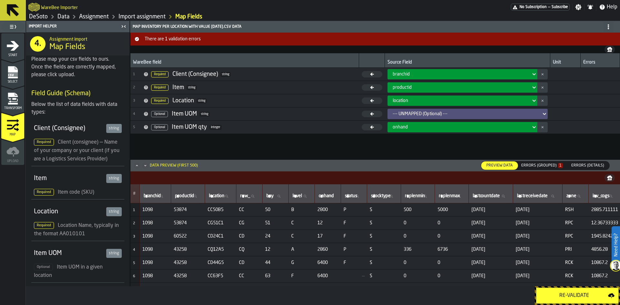
click at [538, 163] on div "Errors (Grouped) 1" at bounding box center [541, 165] width 47 height 7
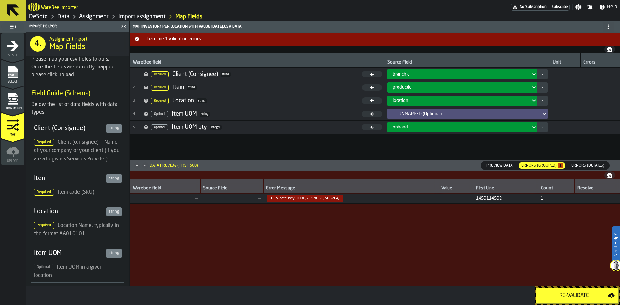
click at [11, 72] on icon "menu Select" at bounding box center [13, 72] width 10 height 12
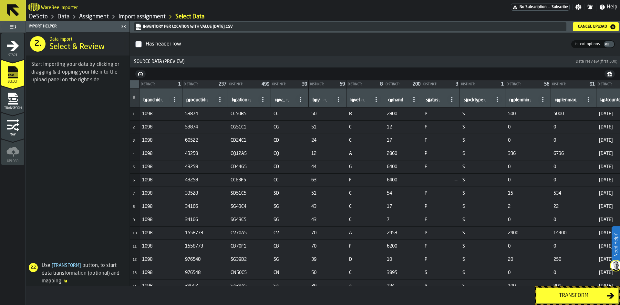
click at [598, 25] on div "Cancel Upload" at bounding box center [592, 27] width 34 height 5
click at [586, 297] on div "Transform" at bounding box center [573, 296] width 66 height 8
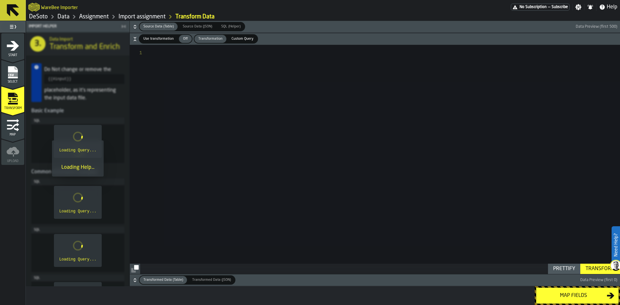
click at [586, 297] on div "Map fields" at bounding box center [573, 296] width 66 height 8
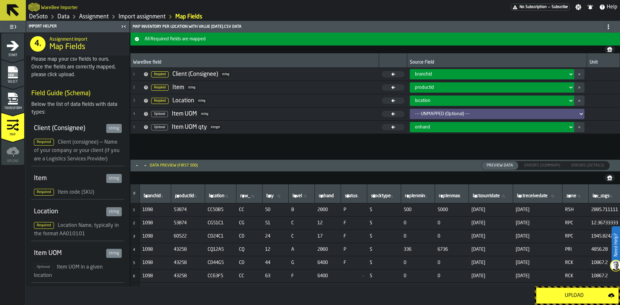
click at [586, 297] on div "Upload" at bounding box center [574, 296] width 68 height 8
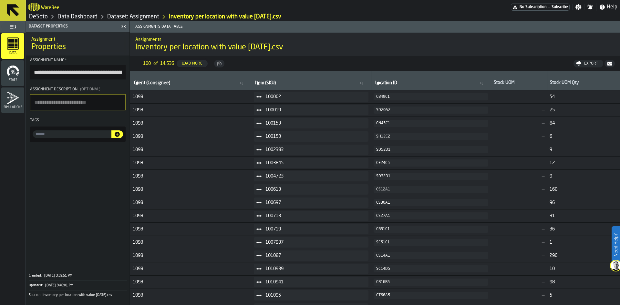
click at [19, 69] on icon "menu Stats" at bounding box center [12, 70] width 13 height 13
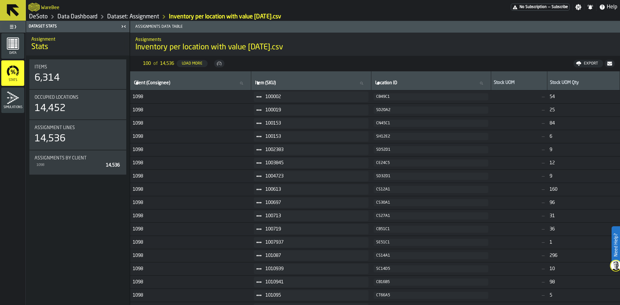
click at [11, 102] on icon "menu Simulations" at bounding box center [12, 97] width 13 height 13
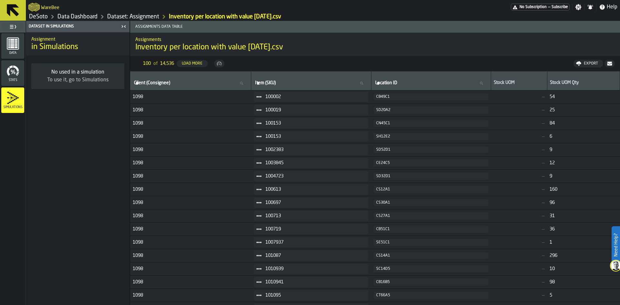
click at [71, 15] on link "Data Dashboard" at bounding box center [77, 16] width 40 height 7
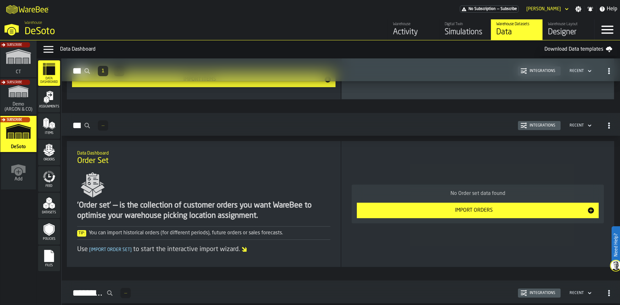
scroll to position [355, 0]
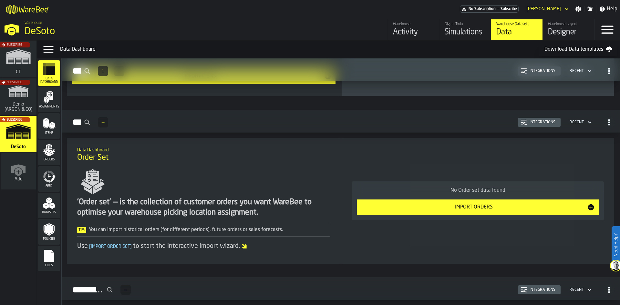
click at [419, 210] on div "Import Orders" at bounding box center [473, 207] width 226 height 8
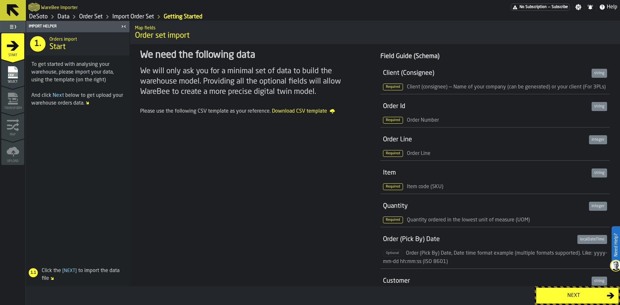
click at [580, 292] on div "Next" at bounding box center [573, 296] width 66 height 8
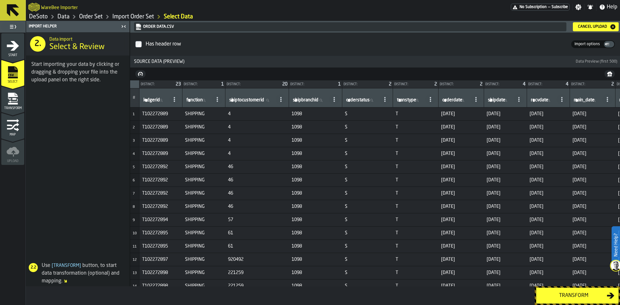
click at [565, 291] on button "Transform" at bounding box center [577, 296] width 83 height 16
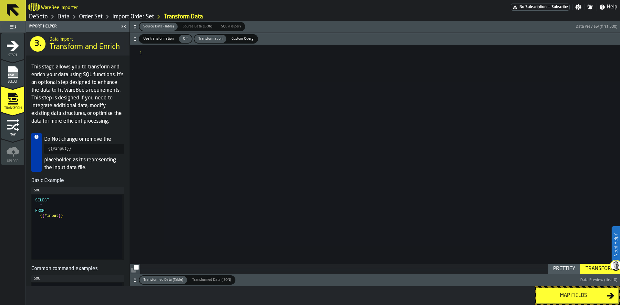
click at [578, 298] on div "Map fields" at bounding box center [573, 296] width 66 height 8
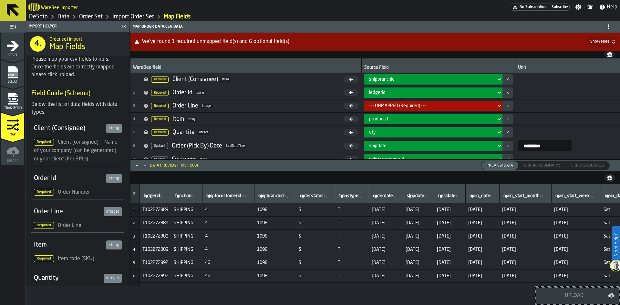
click at [496, 107] on icon at bounding box center [499, 106] width 6 height 8
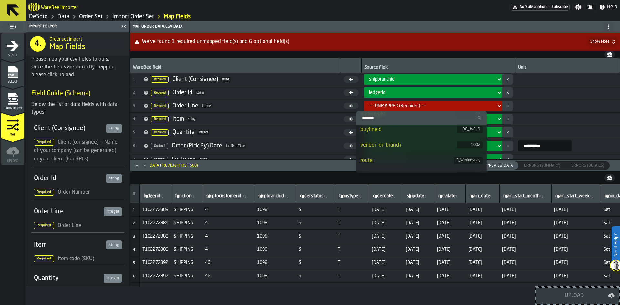
scroll to position [478, 0]
click at [18, 68] on icon "menu Select" at bounding box center [12, 72] width 13 height 13
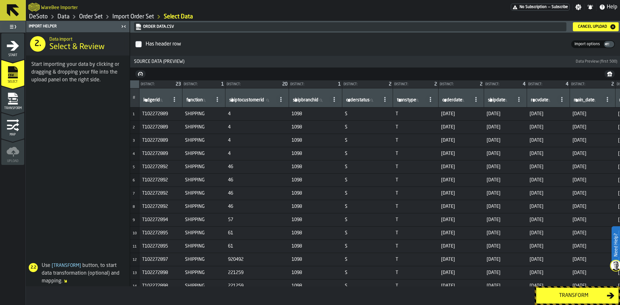
click at [586, 28] on div "Cancel Upload" at bounding box center [592, 27] width 34 height 5
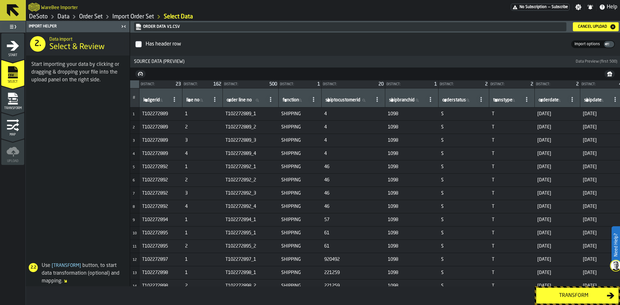
click at [580, 299] on div "Transform" at bounding box center [573, 296] width 66 height 8
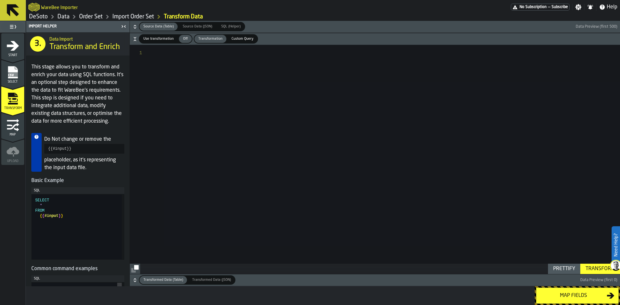
click at [589, 298] on div "Map fields" at bounding box center [573, 296] width 66 height 8
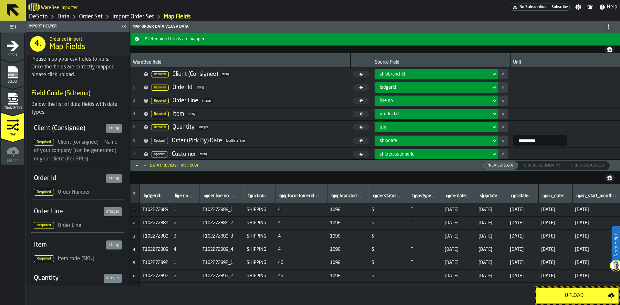
click at [491, 98] on icon at bounding box center [494, 101] width 6 height 8
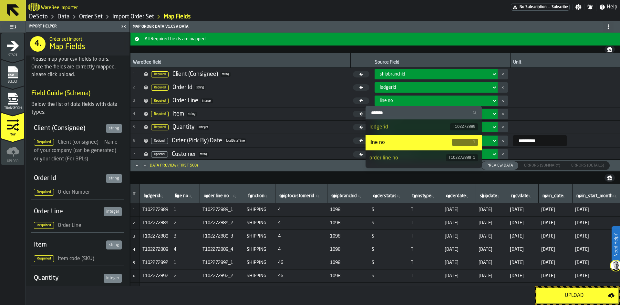
click at [415, 155] on div "order line no" at bounding box center [407, 158] width 76 height 8
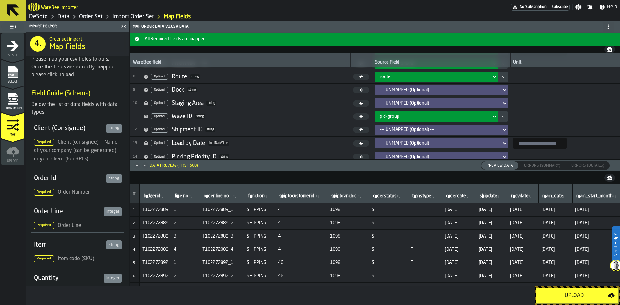
scroll to position [97, 0]
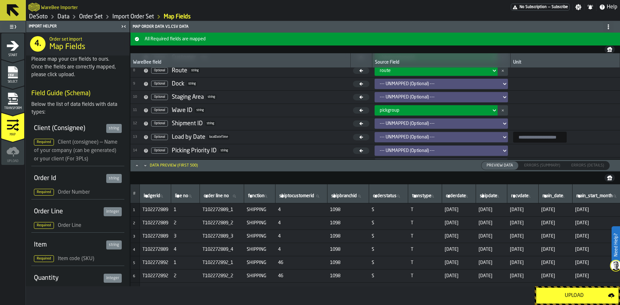
click at [456, 70] on div "route" at bounding box center [433, 70] width 108 height 5
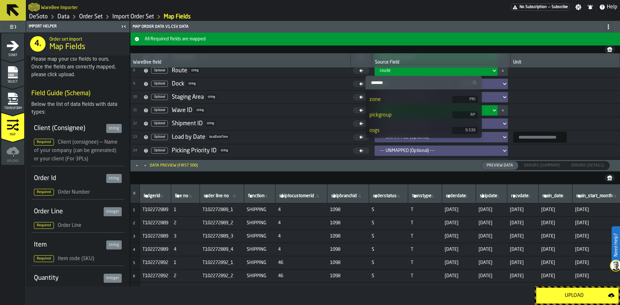
scroll to position [355, 0]
click at [445, 110] on div "shipviaid" at bounding box center [409, 114] width 80 height 8
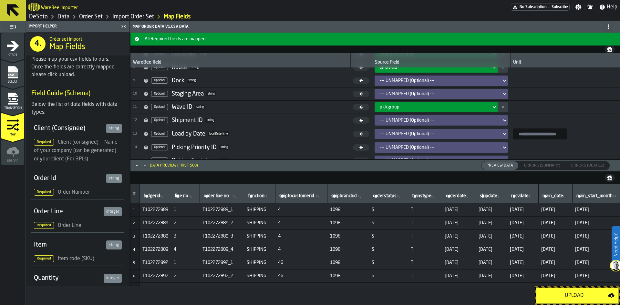
scroll to position [101, 0]
click at [143, 166] on icon "Minimize" at bounding box center [145, 165] width 6 height 6
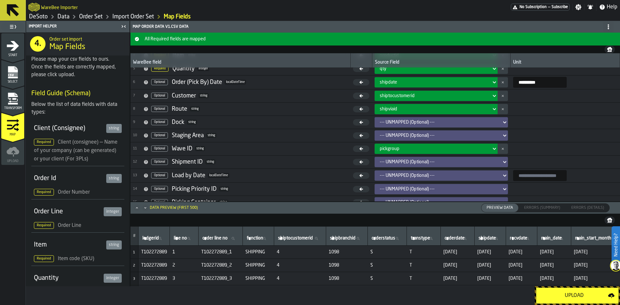
scroll to position [58, 0]
click at [144, 208] on icon "Minimize" at bounding box center [145, 208] width 6 height 6
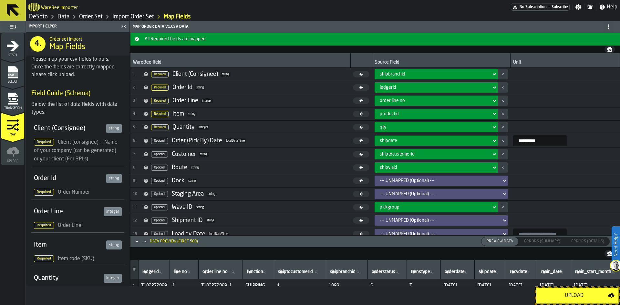
scroll to position [25, 0]
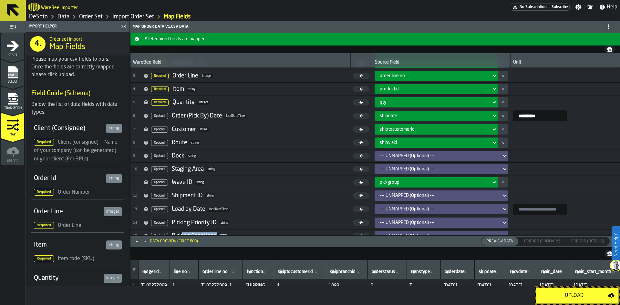
drag, startPoint x: 182, startPoint y: 234, endPoint x: 236, endPoint y: 234, distance: 53.9
click at [236, 234] on span "15 Optional Picking Container string" at bounding box center [240, 236] width 215 height 10
drag, startPoint x: 173, startPoint y: 234, endPoint x: 246, endPoint y: 238, distance: 73.4
click at [246, 238] on div "**********" at bounding box center [375, 160] width 490 height 254
click at [145, 243] on icon "Minimize" at bounding box center [145, 241] width 6 height 6
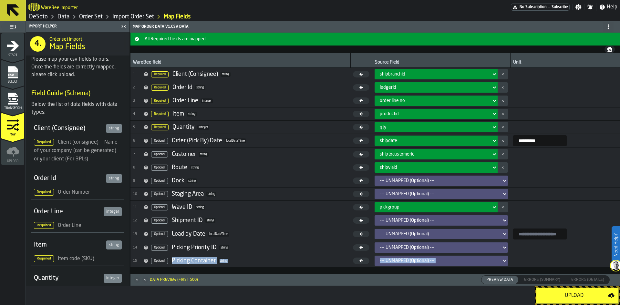
scroll to position [0, 0]
click at [568, 297] on div "Upload" at bounding box center [574, 296] width 68 height 8
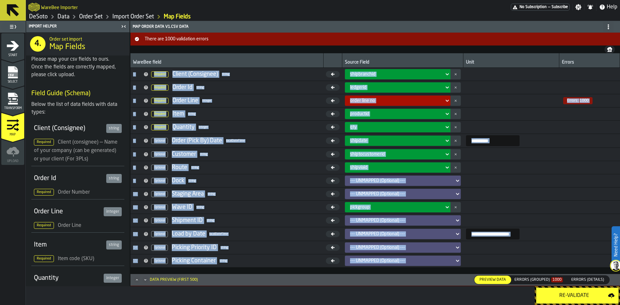
click at [444, 99] on icon at bounding box center [447, 101] width 6 height 8
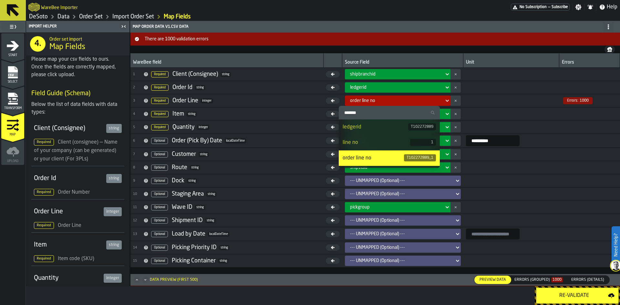
click at [404, 145] on div "line no" at bounding box center [375, 143] width 67 height 8
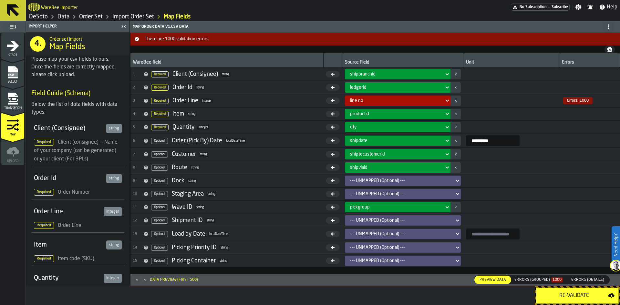
click at [555, 297] on div "Re-Validate" at bounding box center [574, 296] width 68 height 8
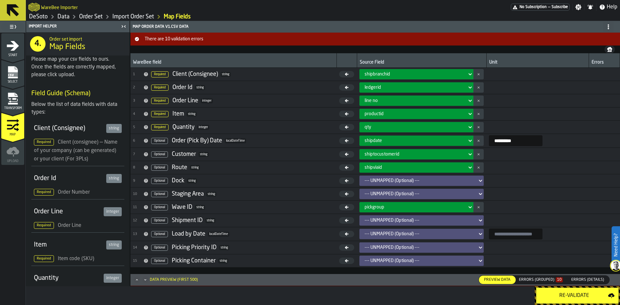
click at [542, 280] on div "Errors (Grouped) 10" at bounding box center [541, 280] width 44 height 5
click at [135, 281] on icon "Maximize" at bounding box center [137, 280] width 6 height 6
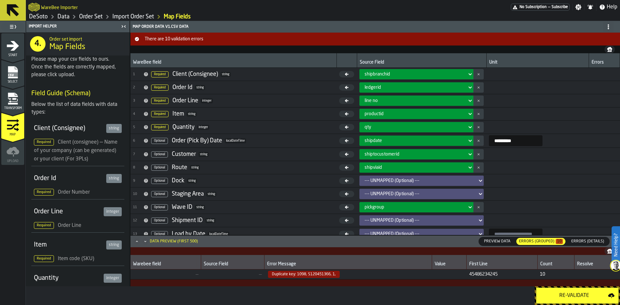
click at [577, 238] on span "Errors (Details)" at bounding box center [587, 241] width 38 height 6
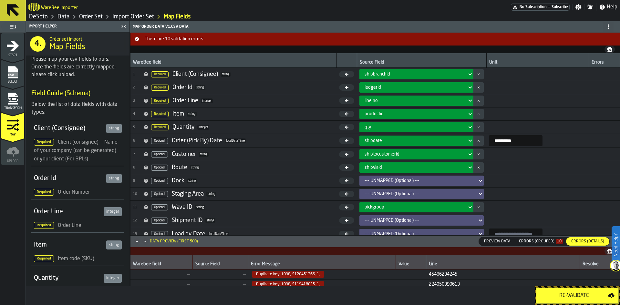
click at [134, 240] on icon "Maximize" at bounding box center [137, 241] width 6 height 6
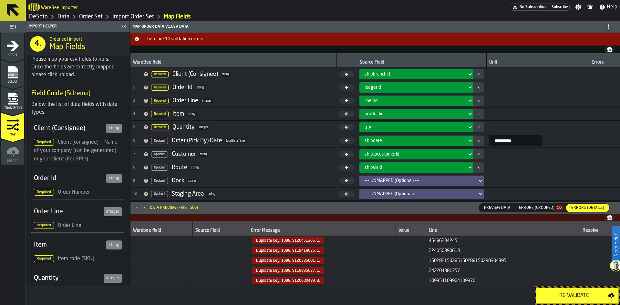
click at [12, 100] on icon "menu Transform" at bounding box center [12, 98] width 13 height 13
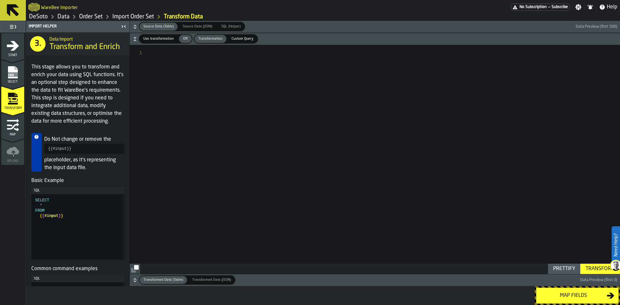
drag, startPoint x: 35, startPoint y: 207, endPoint x: 33, endPoint y: 211, distance: 4.3
click at [53, 215] on div "SELECT * FROM { { #input } }" at bounding box center [77, 227] width 90 height 65
type textarea "**********"
drag, startPoint x: 35, startPoint y: 208, endPoint x: 76, endPoint y: 225, distance: 43.7
click at [76, 225] on div "SELECT * FROM { { #input } }" at bounding box center [78, 227] width 86 height 65
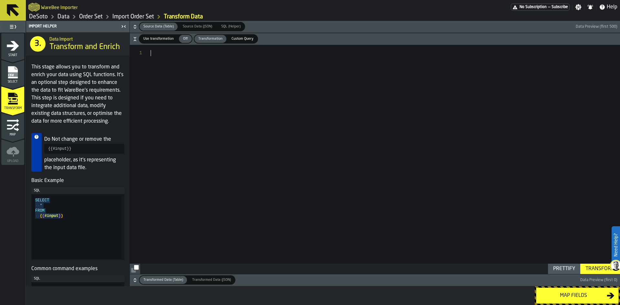
click at [165, 51] on div at bounding box center [384, 159] width 469 height 229
type textarea "**********"
click at [168, 57] on div "SELECT * FROM { { #input } }" at bounding box center [384, 159] width 469 height 229
click at [170, 37] on span "Use transformation" at bounding box center [158, 38] width 35 height 5
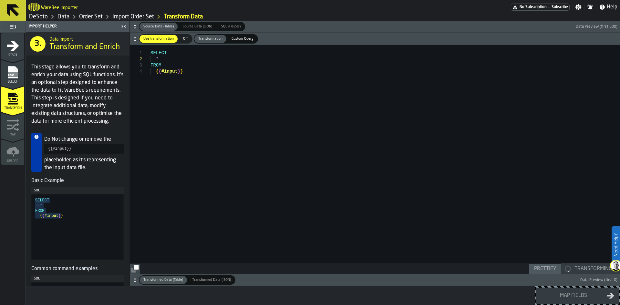
click at [168, 59] on div "SELECT * FROM { { #input } }" at bounding box center [384, 159] width 469 height 229
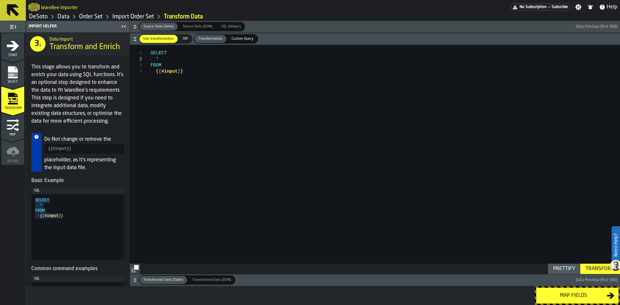
click at [15, 130] on icon "menu Map" at bounding box center [16, 129] width 5 height 4
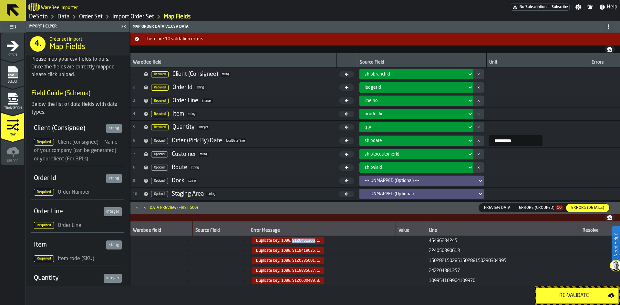
drag, startPoint x: 288, startPoint y: 241, endPoint x: 309, endPoint y: 242, distance: 21.6
click at [309, 242] on span "Duplicate key: 1098, S120451366, 1," at bounding box center [288, 240] width 72 height 7
copy span "S120451366"
click at [467, 138] on icon at bounding box center [470, 141] width 6 height 8
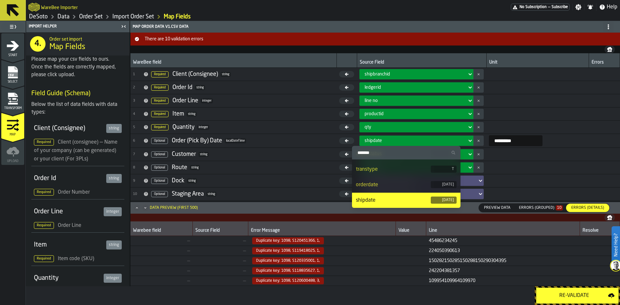
scroll to position [129, 0]
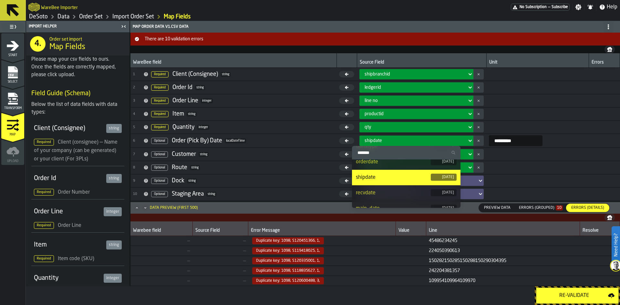
click at [406, 160] on div "orderdate" at bounding box center [393, 162] width 75 height 8
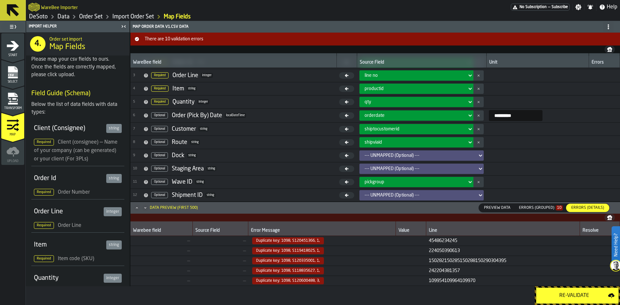
scroll to position [58, 0]
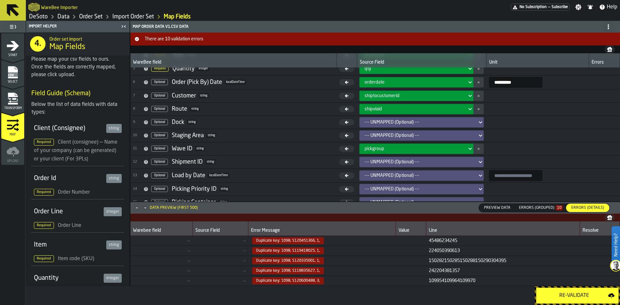
click at [571, 295] on div "Re-Validate" at bounding box center [574, 296] width 68 height 8
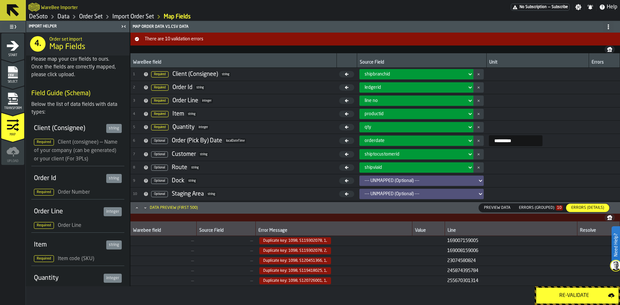
drag, startPoint x: 11, startPoint y: 104, endPoint x: 15, endPoint y: 104, distance: 3.9
click at [11, 104] on icon "menu Transform" at bounding box center [13, 104] width 10 height 2
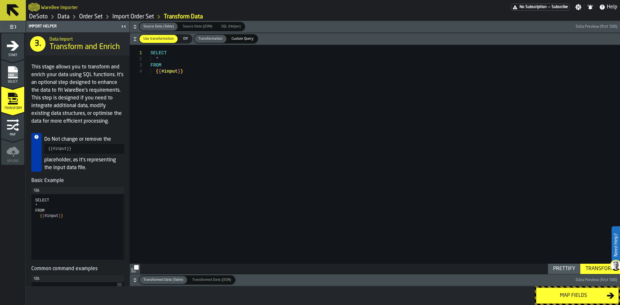
click at [150, 50] on div at bounding box center [147, 53] width 8 height 6
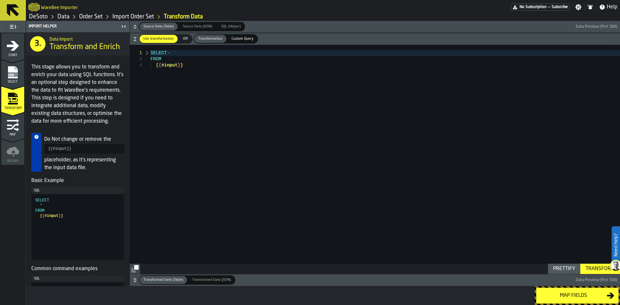
click at [148, 52] on div at bounding box center [147, 53] width 8 height 6
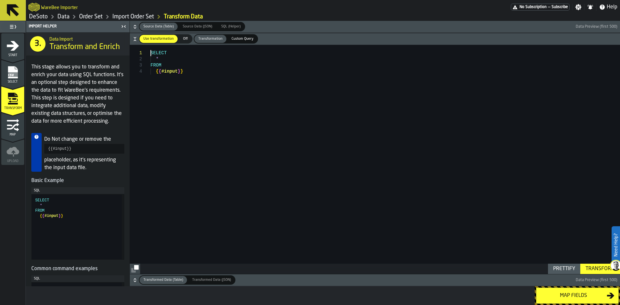
scroll to position [0, 0]
drag, startPoint x: 151, startPoint y: 53, endPoint x: 211, endPoint y: 84, distance: 67.4
click at [211, 84] on div "SELECT * FROM { { #input } }" at bounding box center [384, 159] width 469 height 229
type textarea "**********"
click at [591, 267] on div "Transform" at bounding box center [599, 269] width 35 height 8
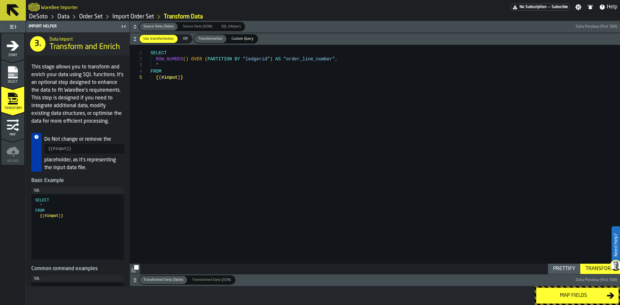
click at [564, 297] on div "Map fields" at bounding box center [573, 296] width 66 height 8
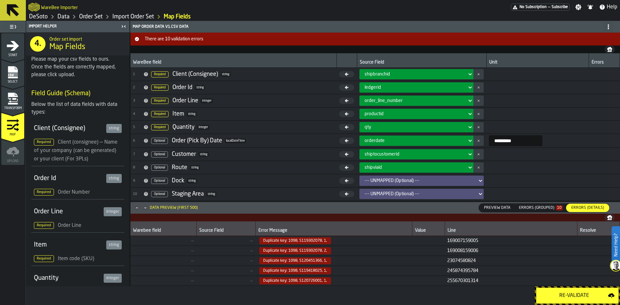
click at [438, 97] on div "order_line_number" at bounding box center [414, 101] width 105 height 8
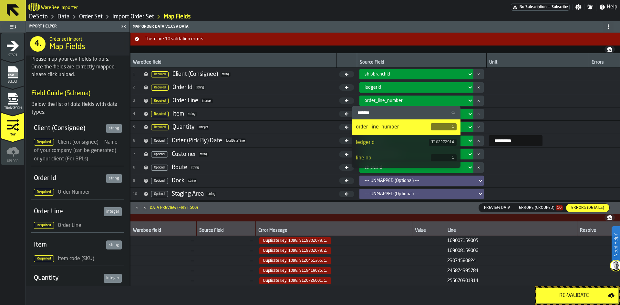
click at [421, 100] on div "order_line_number" at bounding box center [414, 100] width 100 height 5
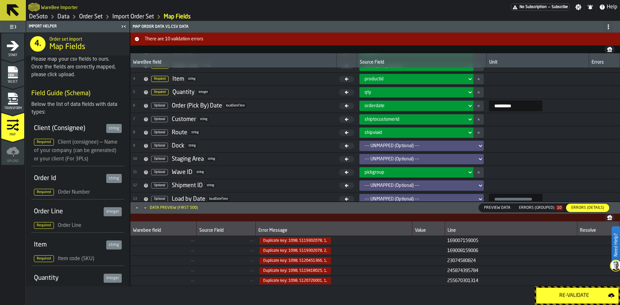
scroll to position [58, 0]
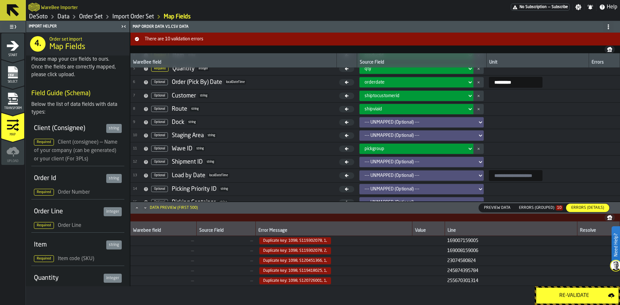
click at [146, 207] on icon "Minimize" at bounding box center [145, 208] width 6 height 6
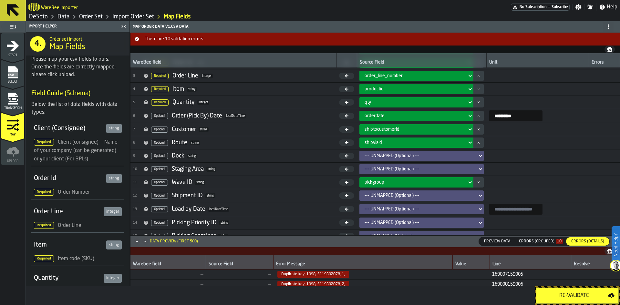
scroll to position [25, 0]
click at [143, 242] on icon "Minimize" at bounding box center [145, 241] width 6 height 6
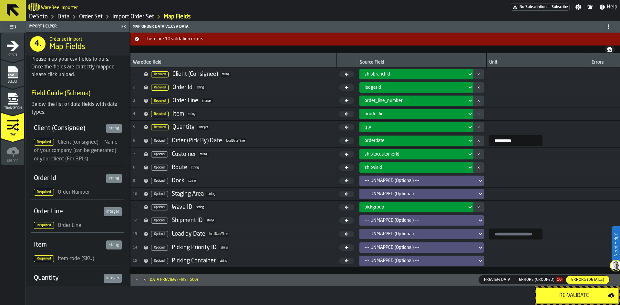
click at [572, 296] on div "Re-Validate" at bounding box center [574, 296] width 68 height 8
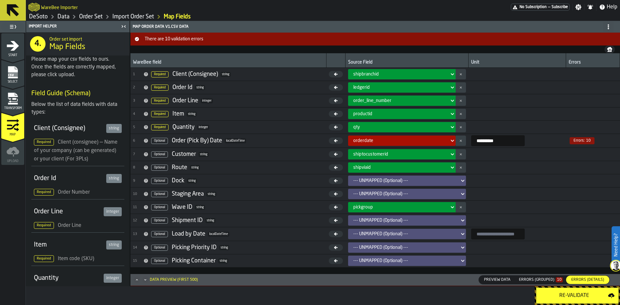
click at [587, 141] on span "Errors: 10" at bounding box center [581, 140] width 25 height 7
click at [139, 281] on icon "Maximize" at bounding box center [137, 280] width 6 height 6
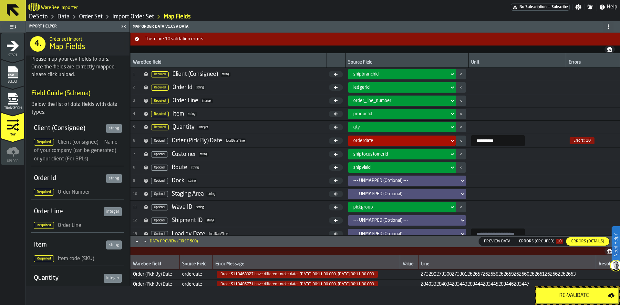
click at [134, 244] on button "Maximize" at bounding box center [137, 241] width 8 height 6
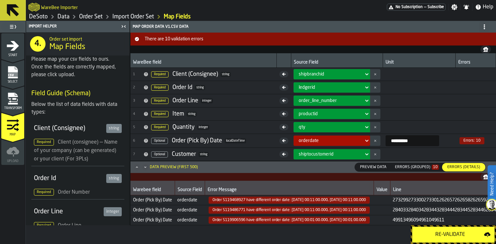
click at [13, 73] on rect "menu Select" at bounding box center [13, 74] width 10 height 5
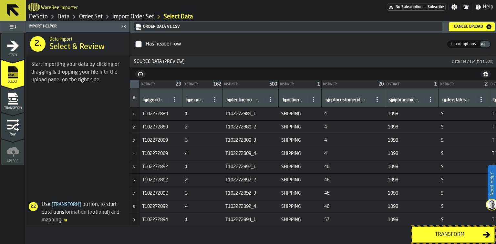
click at [470, 26] on div "Cancel Upload" at bounding box center [468, 27] width 34 height 5
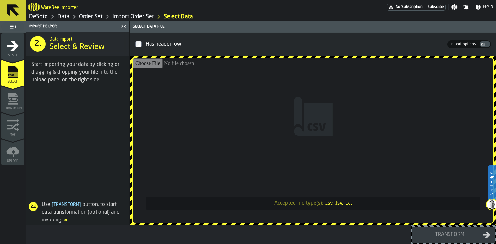
type input "**********"
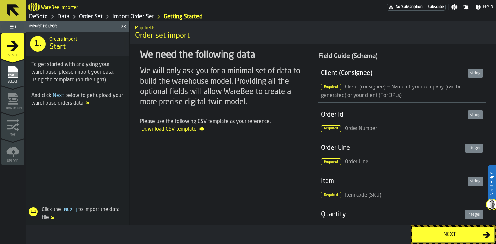
click at [448, 231] on div "Next" at bounding box center [449, 235] width 66 height 8
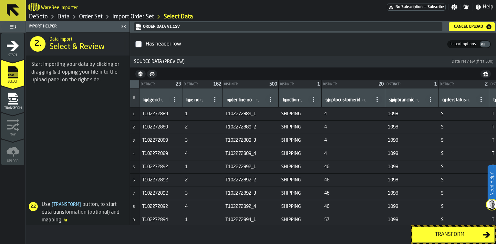
click at [454, 231] on div "Transform" at bounding box center [449, 235] width 66 height 8
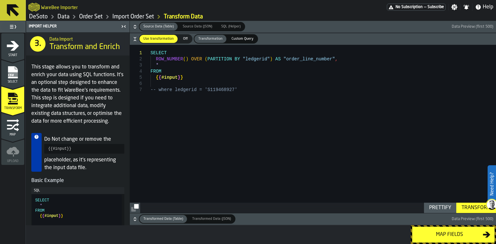
click at [463, 208] on div "Transform" at bounding box center [476, 208] width 35 height 8
click at [452, 235] on div "Map fields" at bounding box center [449, 235] width 66 height 8
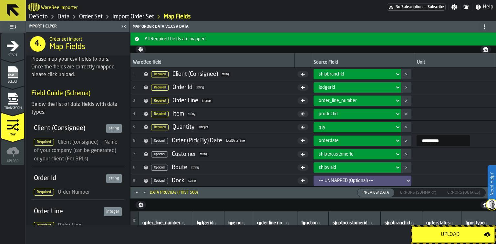
click at [394, 138] on icon at bounding box center [397, 141] width 6 height 8
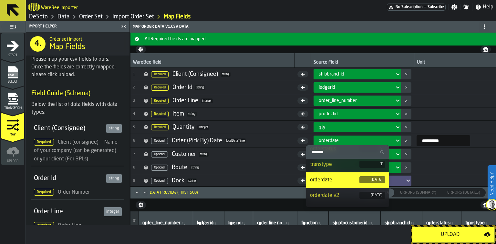
scroll to position [129, 0]
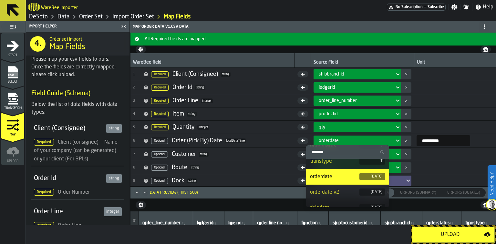
click at [338, 189] on div "orderdate v2" at bounding box center [334, 192] width 49 height 8
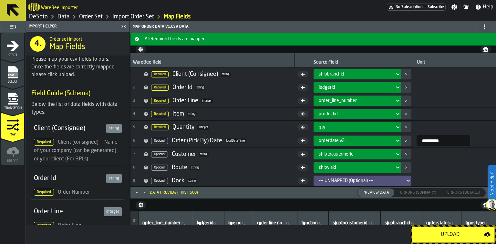
click at [434, 235] on div "Upload" at bounding box center [450, 235] width 68 height 8
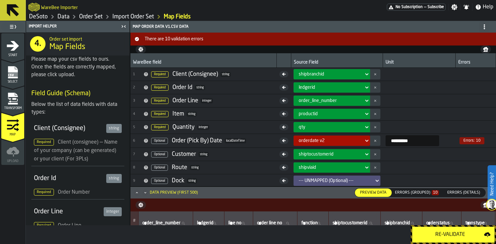
click at [12, 79] on div "Select" at bounding box center [12, 75] width 23 height 18
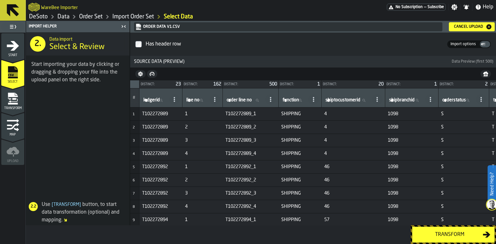
click at [467, 28] on div "Cancel Upload" at bounding box center [468, 27] width 34 height 5
click at [440, 235] on div "Transform" at bounding box center [449, 235] width 66 height 8
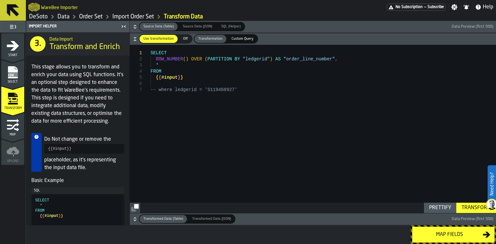
click at [471, 203] on button "Transform" at bounding box center [476, 208] width 40 height 10
click at [466, 208] on div "Transform" at bounding box center [476, 208] width 35 height 8
click at [450, 235] on div "Map fields" at bounding box center [449, 235] width 66 height 8
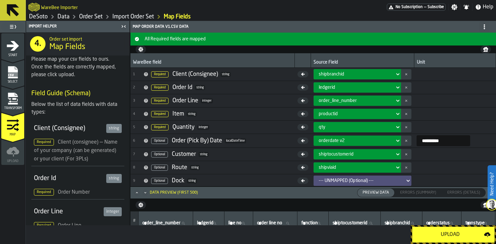
click at [444, 234] on div "Upload" at bounding box center [450, 235] width 68 height 8
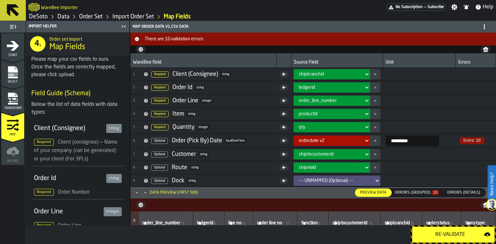
drag, startPoint x: 134, startPoint y: 18, endPoint x: 100, endPoint y: 23, distance: 33.9
click at [134, 18] on link "Import Order Set" at bounding box center [133, 16] width 42 height 7
click at [92, 18] on link "Order Set" at bounding box center [91, 16] width 24 height 7
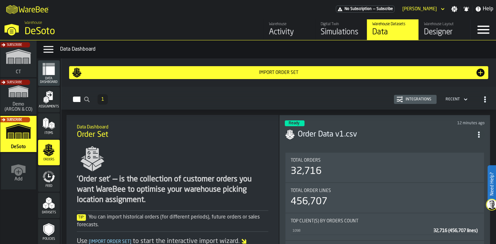
click at [376, 137] on h3 "Order Data v1.csv" at bounding box center [385, 134] width 175 height 10
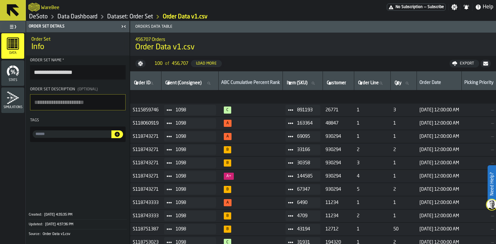
scroll to position [77, 0]
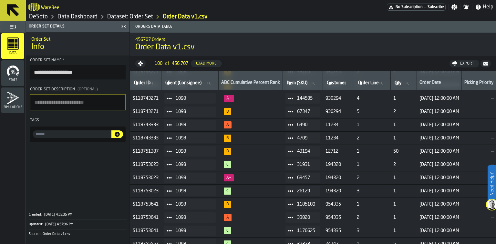
click at [14, 15] on icon at bounding box center [12, 10] width 15 height 15
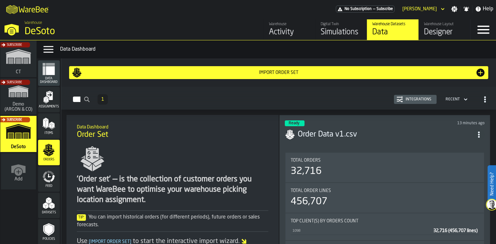
click at [23, 133] on div "Subscribe" at bounding box center [17, 135] width 36 height 37
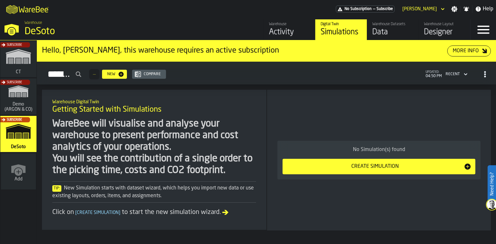
click at [361, 166] on div "Create Simulation" at bounding box center [374, 167] width 177 height 8
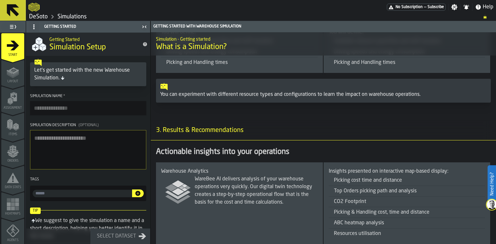
scroll to position [534, 0]
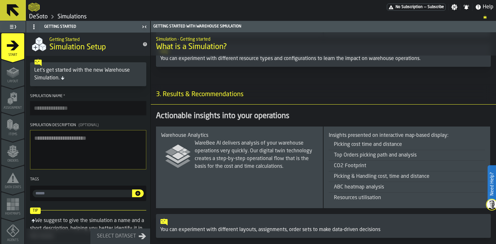
click at [58, 110] on input "Simulation Name *" at bounding box center [88, 108] width 116 height 14
type input "**********"
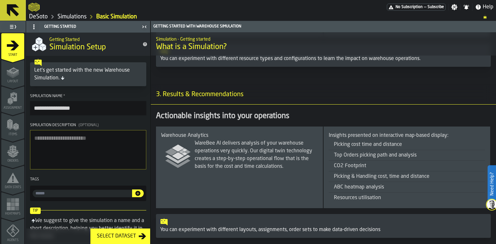
click at [101, 237] on div "Select Dataset" at bounding box center [116, 236] width 44 height 8
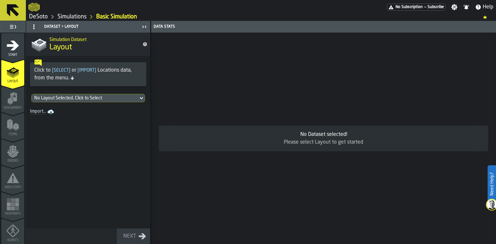
click at [112, 99] on div "No Layout Selected, Click to Select" at bounding box center [84, 98] width 101 height 5
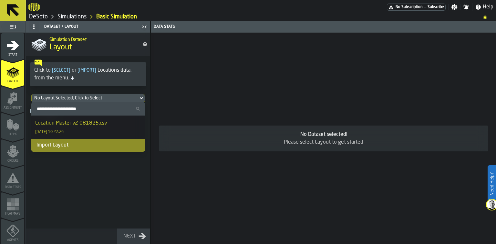
click at [107, 124] on div "Location Master v2 081825.csv 01/10/2025, 10:22:26" at bounding box center [88, 126] width 106 height 15
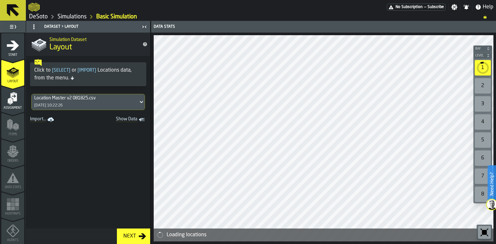
click at [133, 235] on div "Next" at bounding box center [130, 236] width 18 height 8
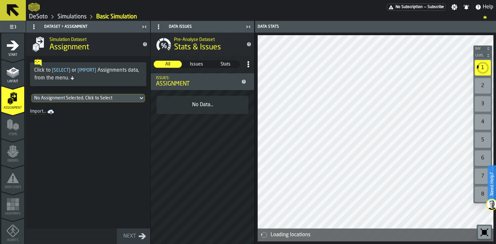
click at [85, 97] on div "No Assignment Selected, Click to Select" at bounding box center [84, 98] width 101 height 5
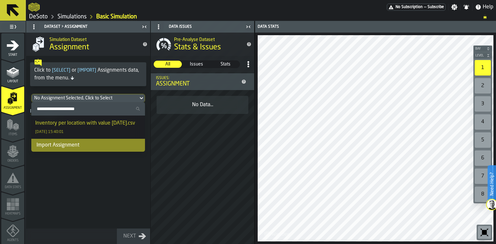
click at [143, 97] on icon at bounding box center [141, 98] width 3 height 2
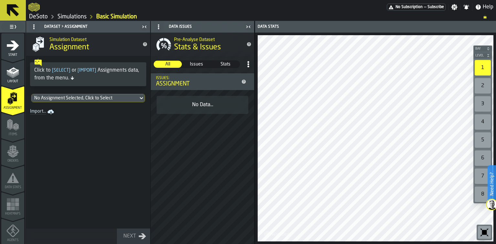
click at [142, 97] on icon at bounding box center [141, 98] width 6 height 8
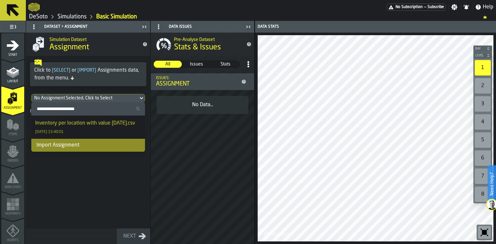
click at [103, 135] on div "Inventory per location with value 06-27-2025.csv 03/10/2025, 15:40:01" at bounding box center [88, 126] width 106 height 15
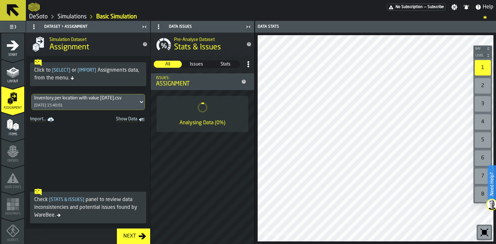
click at [134, 236] on div "Next" at bounding box center [130, 236] width 18 height 8
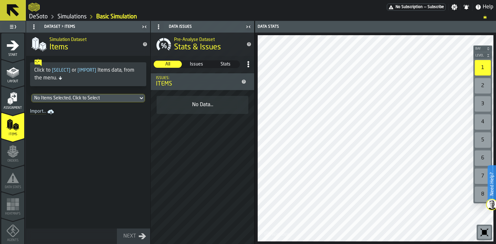
click at [91, 97] on div "No Items Selected, Click to Select" at bounding box center [84, 98] width 101 height 5
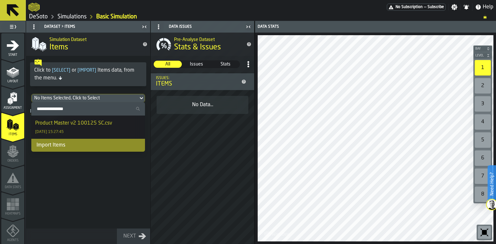
click at [85, 129] on div "Product Master v2 100125 SC.csv 03/10/2025, 15:27:45" at bounding box center [88, 126] width 106 height 15
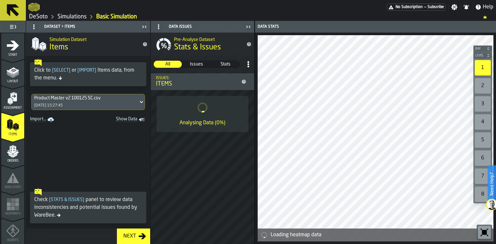
click at [134, 237] on div "Next" at bounding box center [130, 236] width 18 height 8
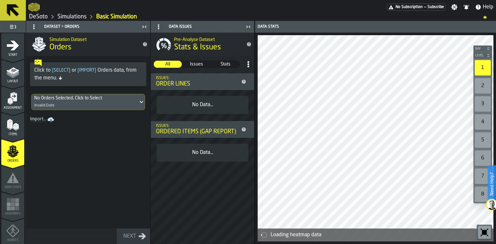
click at [111, 101] on div "No Orders Selected, Click to Select Invalid Date" at bounding box center [85, 101] width 106 height 15
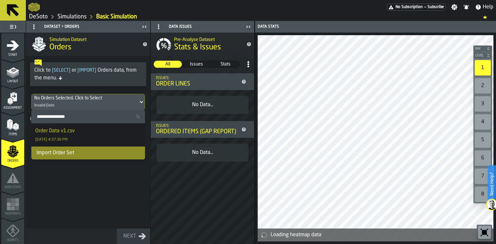
click at [105, 137] on div "Order Data v1.csv 10/3/2025, 4:37:36 PM" at bounding box center [88, 134] width 106 height 15
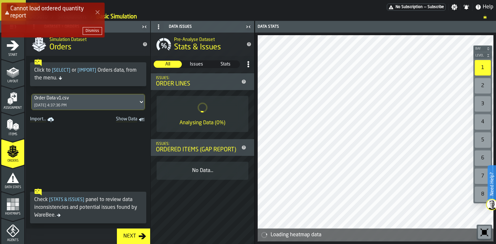
click at [136, 237] on div "Next" at bounding box center [130, 236] width 18 height 8
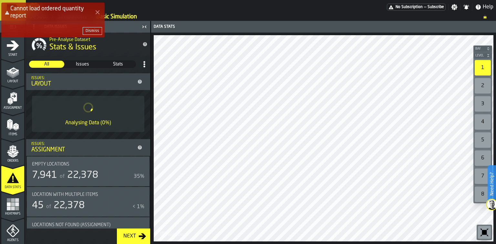
drag, startPoint x: 110, startPoint y: 117, endPoint x: 120, endPoint y: 93, distance: 26.9
click at [120, 93] on div "Analysing Data (0%)" at bounding box center [88, 114] width 123 height 46
click at [83, 177] on span "22,378" at bounding box center [82, 175] width 31 height 10
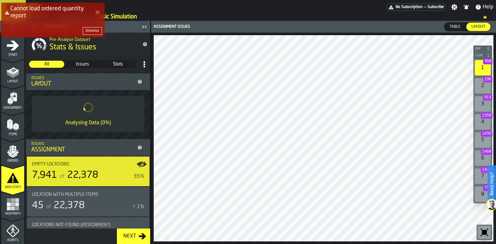
click at [235, 243] on div "Bay Level 1 368 2 196 3 913 4 1358 5 1450 6 1468 7 1432 8 756 M A K I N G W A R…" at bounding box center [323, 138] width 345 height 211
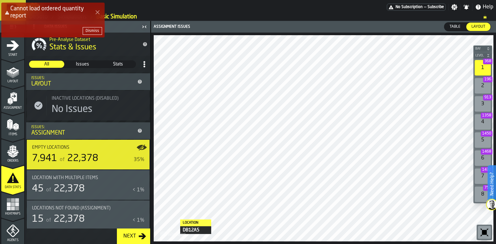
scroll to position [26, 0]
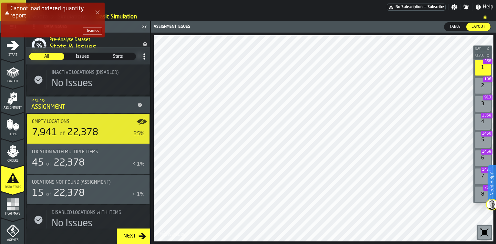
drag, startPoint x: 134, startPoint y: 235, endPoint x: 117, endPoint y: 158, distance: 79.1
click at [117, 158] on aside "Data Issues Pre-Analyse Dataset Stats & Issues All All Issues Issues Stats Stat…" at bounding box center [88, 132] width 124 height 223
click at [87, 29] on div "Dismiss" at bounding box center [93, 31] width 14 height 5
